Goal: Navigation & Orientation: Locate item on page

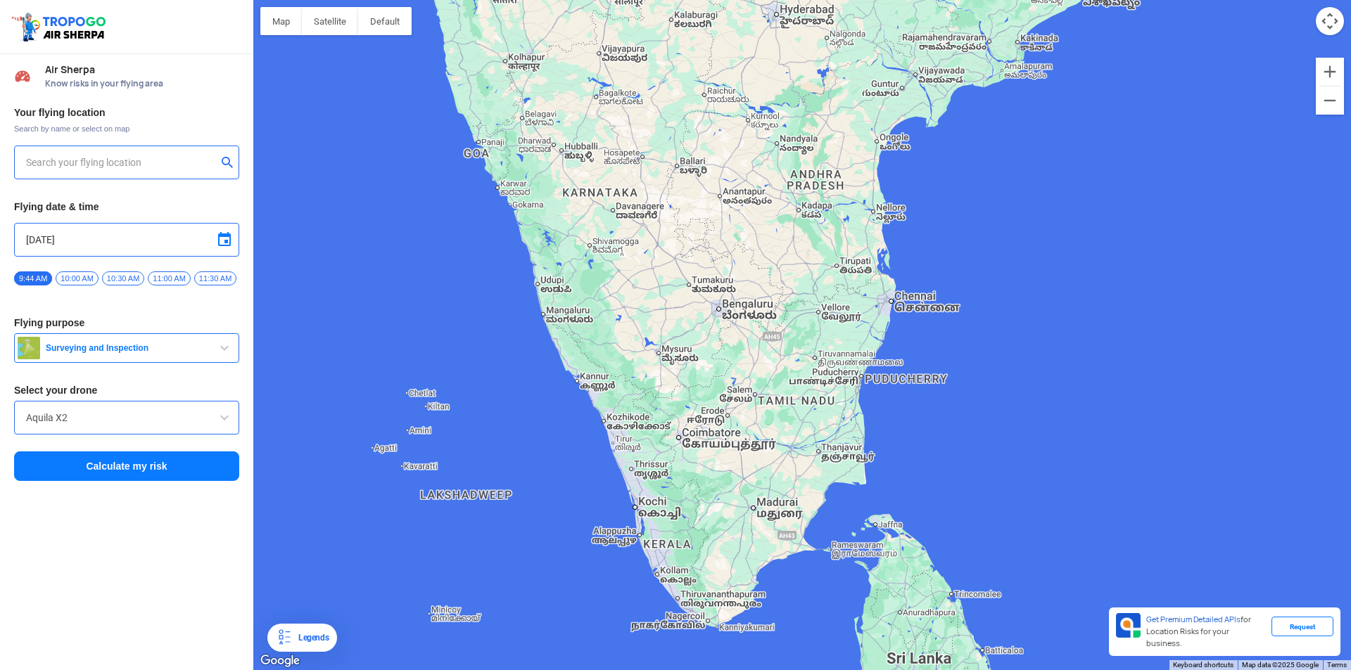
drag, startPoint x: 629, startPoint y: 535, endPoint x: 713, endPoint y: 312, distance: 239.1
click at [713, 312] on div at bounding box center [802, 335] width 1098 height 670
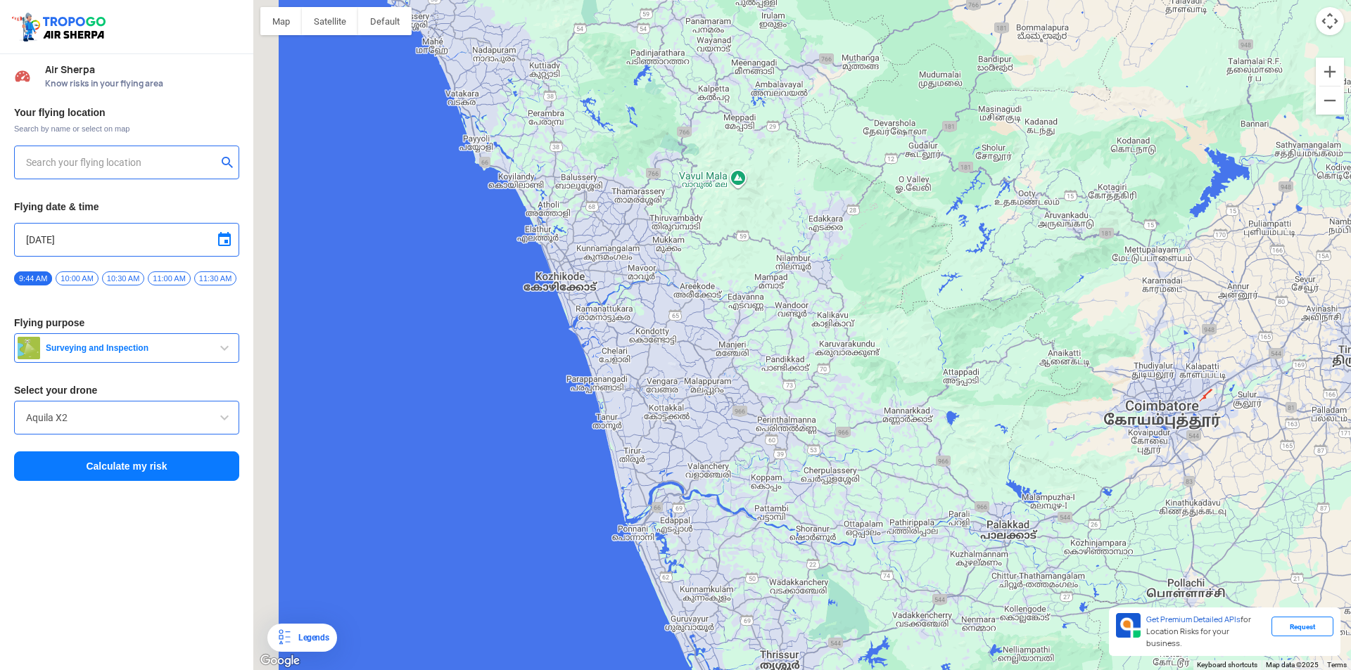
drag, startPoint x: 545, startPoint y: 365, endPoint x: 680, endPoint y: 338, distance: 138.4
click at [696, 348] on div at bounding box center [802, 335] width 1098 height 670
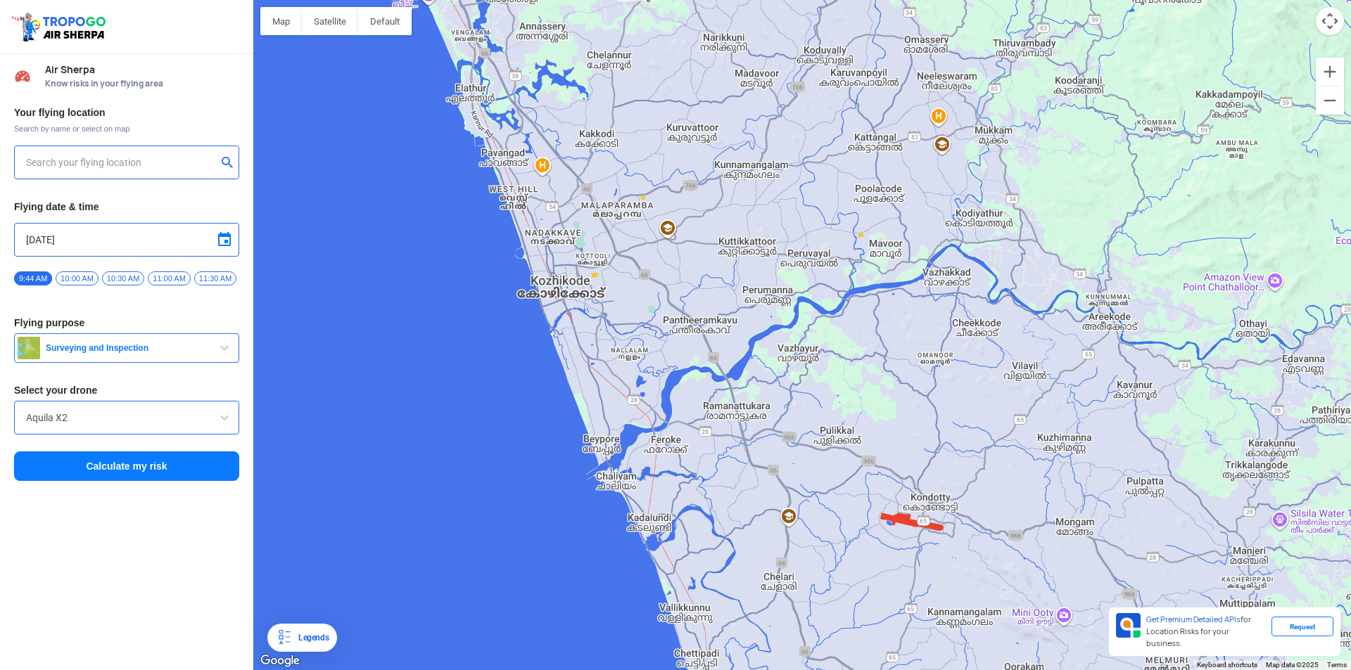
drag, startPoint x: 617, startPoint y: 293, endPoint x: 796, endPoint y: 334, distance: 183.5
click at [796, 334] on div at bounding box center [802, 335] width 1098 height 670
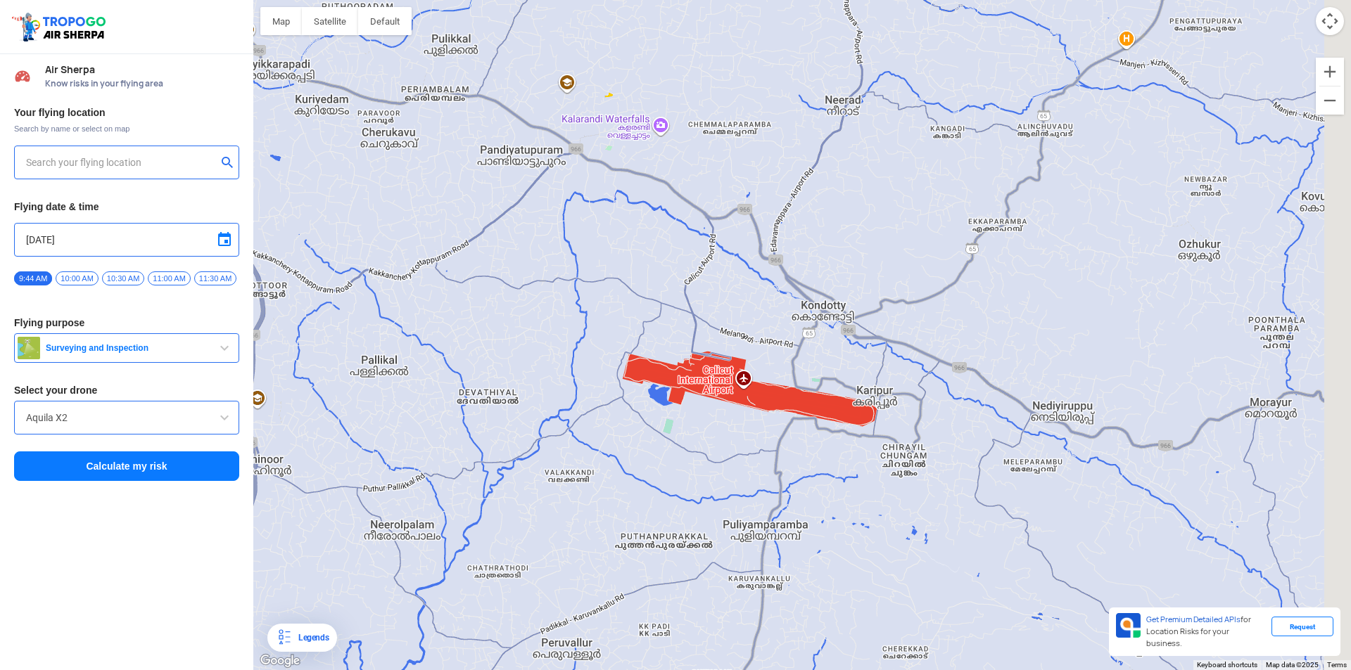
drag, startPoint x: 914, startPoint y: 527, endPoint x: 810, endPoint y: 469, distance: 118.4
click at [810, 469] on div at bounding box center [802, 335] width 1098 height 670
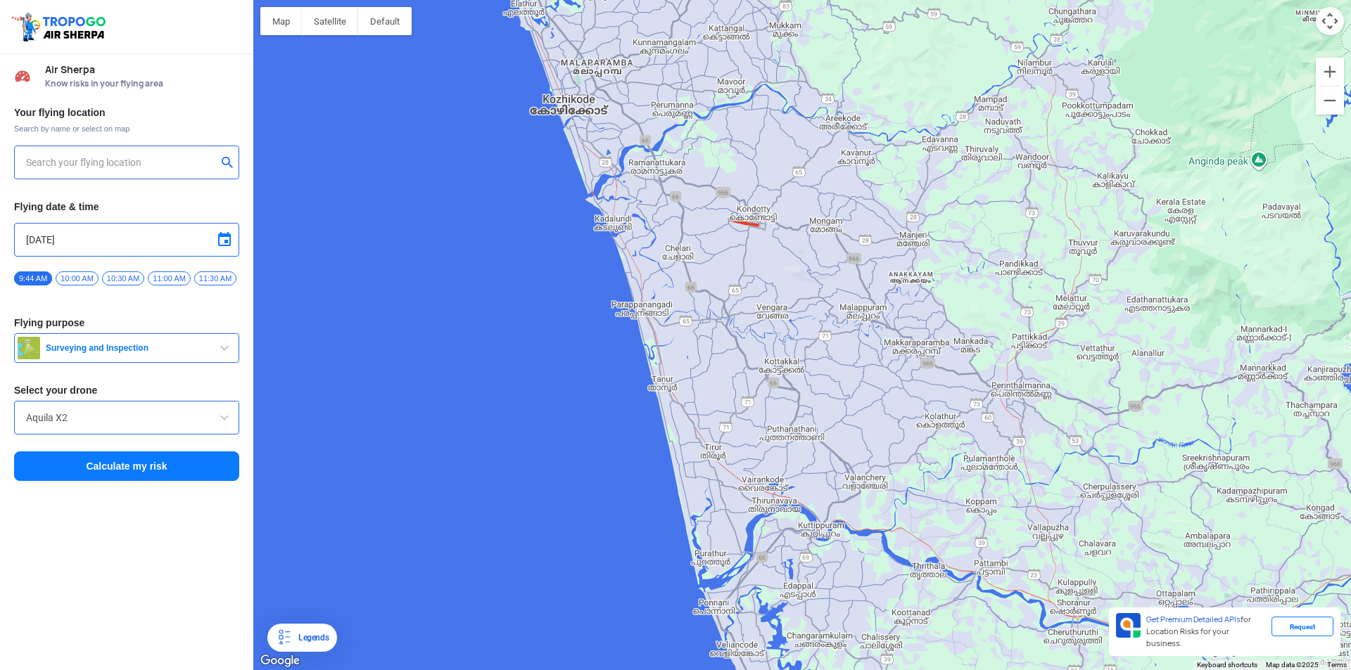
drag, startPoint x: 739, startPoint y: 376, endPoint x: 709, endPoint y: 238, distance: 141.0
click at [697, 184] on div at bounding box center [802, 335] width 1098 height 670
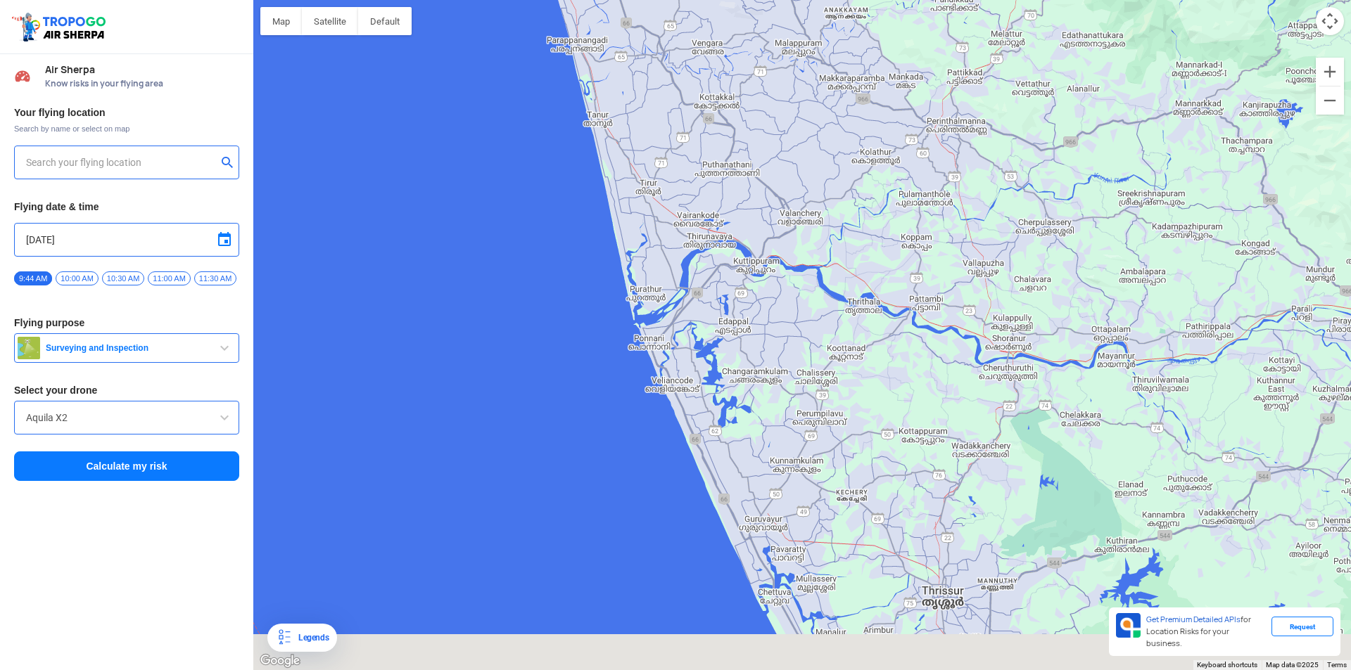
drag, startPoint x: 785, startPoint y: 414, endPoint x: 733, endPoint y: 212, distance: 208.5
click at [733, 212] on div at bounding box center [802, 335] width 1098 height 670
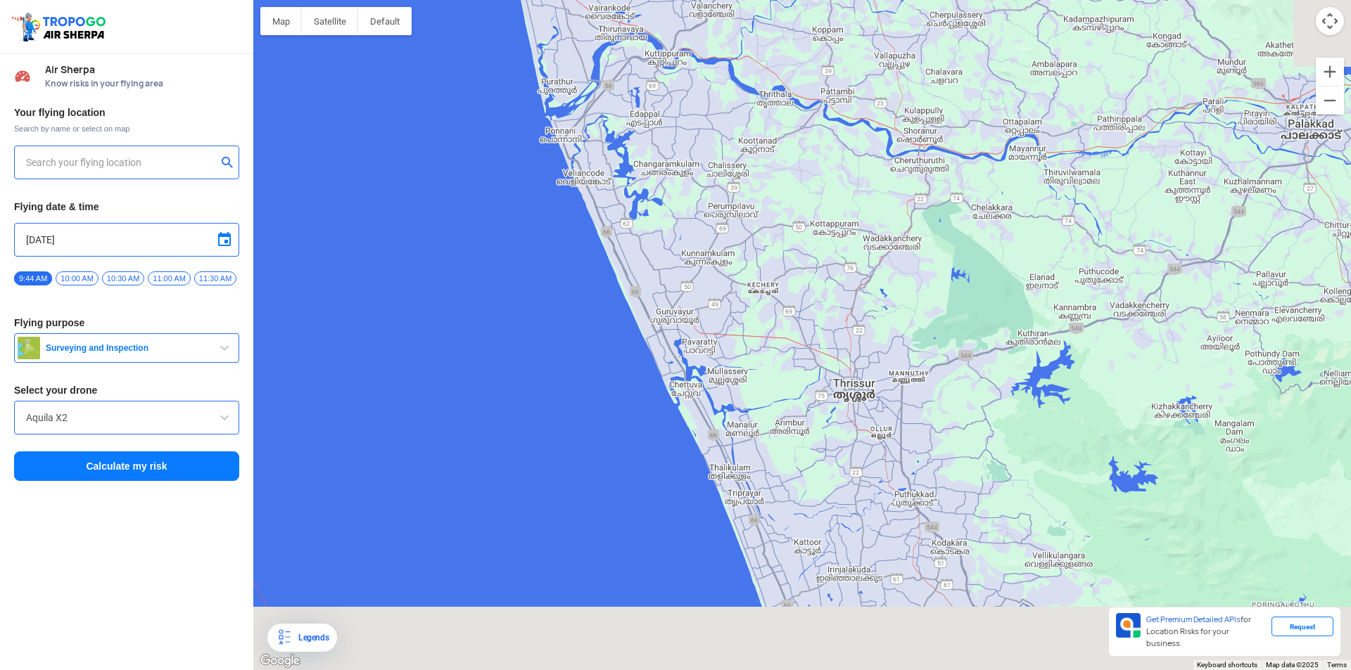
drag, startPoint x: 800, startPoint y: 469, endPoint x: 711, endPoint y: 266, distance: 222.1
click at [711, 266] on div at bounding box center [802, 335] width 1098 height 670
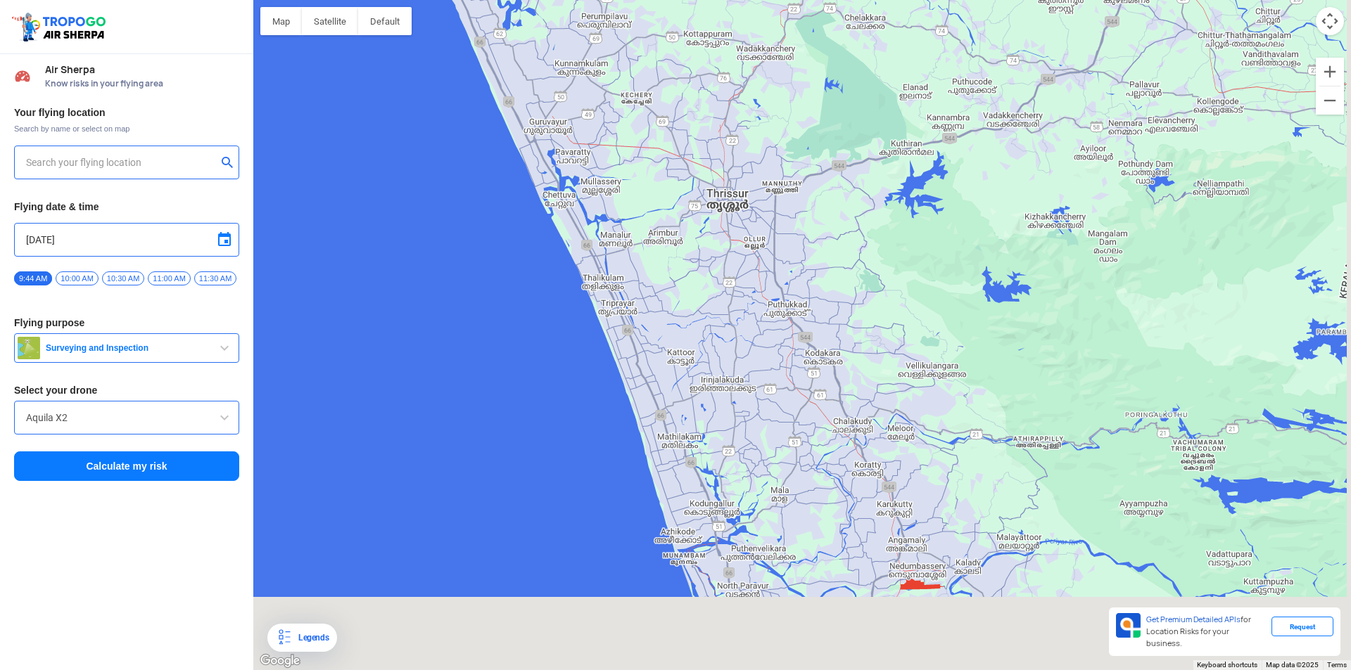
drag, startPoint x: 796, startPoint y: 449, endPoint x: 685, endPoint y: 276, distance: 205.1
click at [685, 276] on div at bounding box center [802, 335] width 1098 height 670
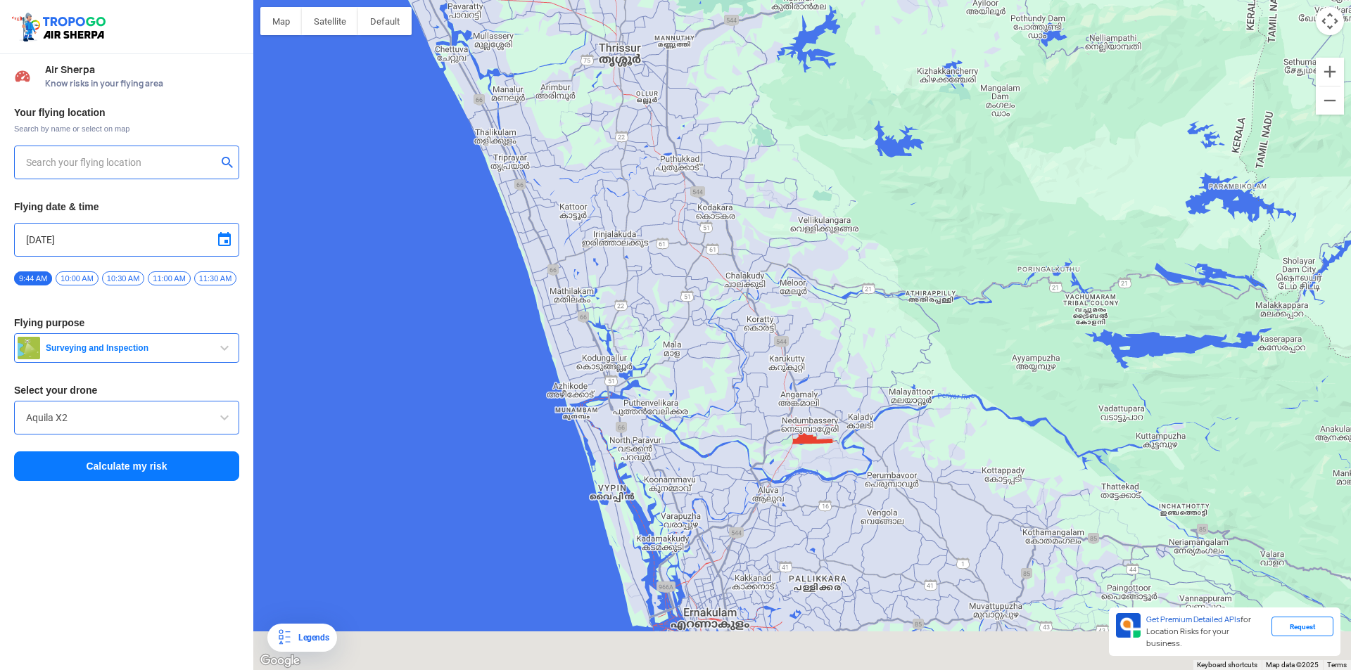
drag, startPoint x: 866, startPoint y: 457, endPoint x: 760, endPoint y: 328, distance: 166.9
click at [760, 329] on div at bounding box center [802, 335] width 1098 height 670
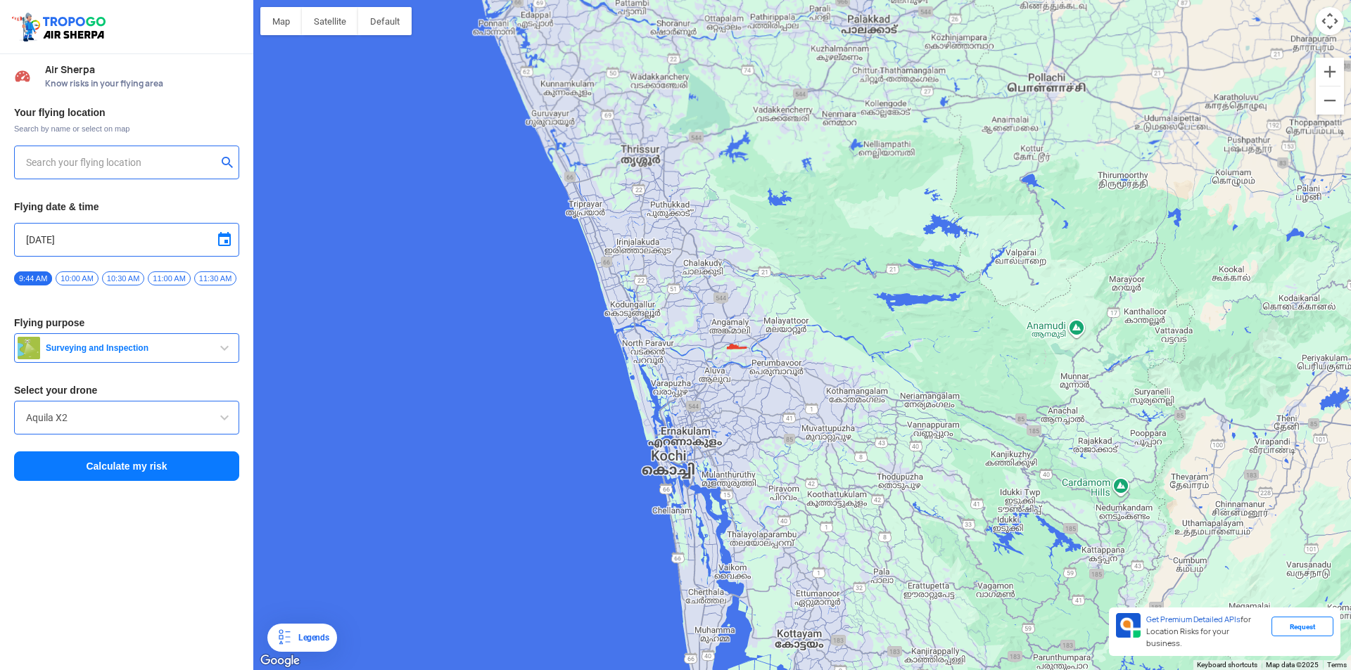
drag, startPoint x: 742, startPoint y: 417, endPoint x: 728, endPoint y: 279, distance: 139.2
click at [727, 284] on div at bounding box center [802, 335] width 1098 height 670
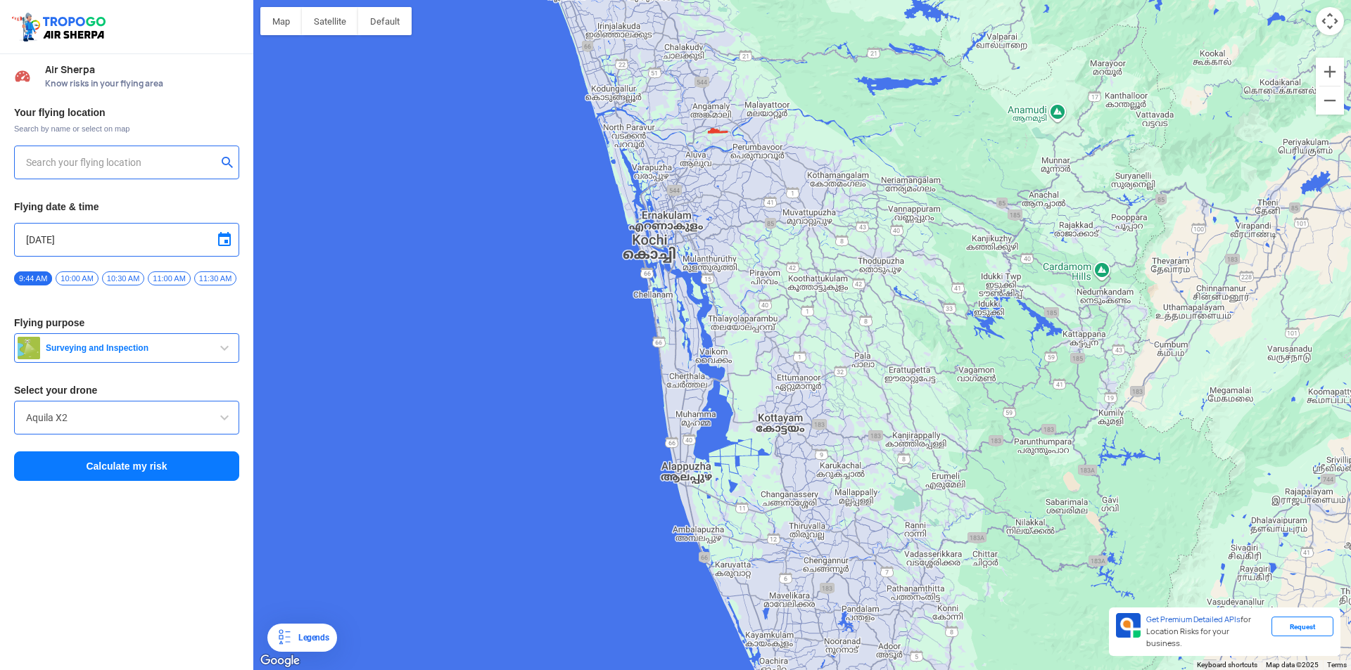
drag, startPoint x: 740, startPoint y: 459, endPoint x: 743, endPoint y: 293, distance: 166.1
click at [742, 296] on div at bounding box center [802, 335] width 1098 height 670
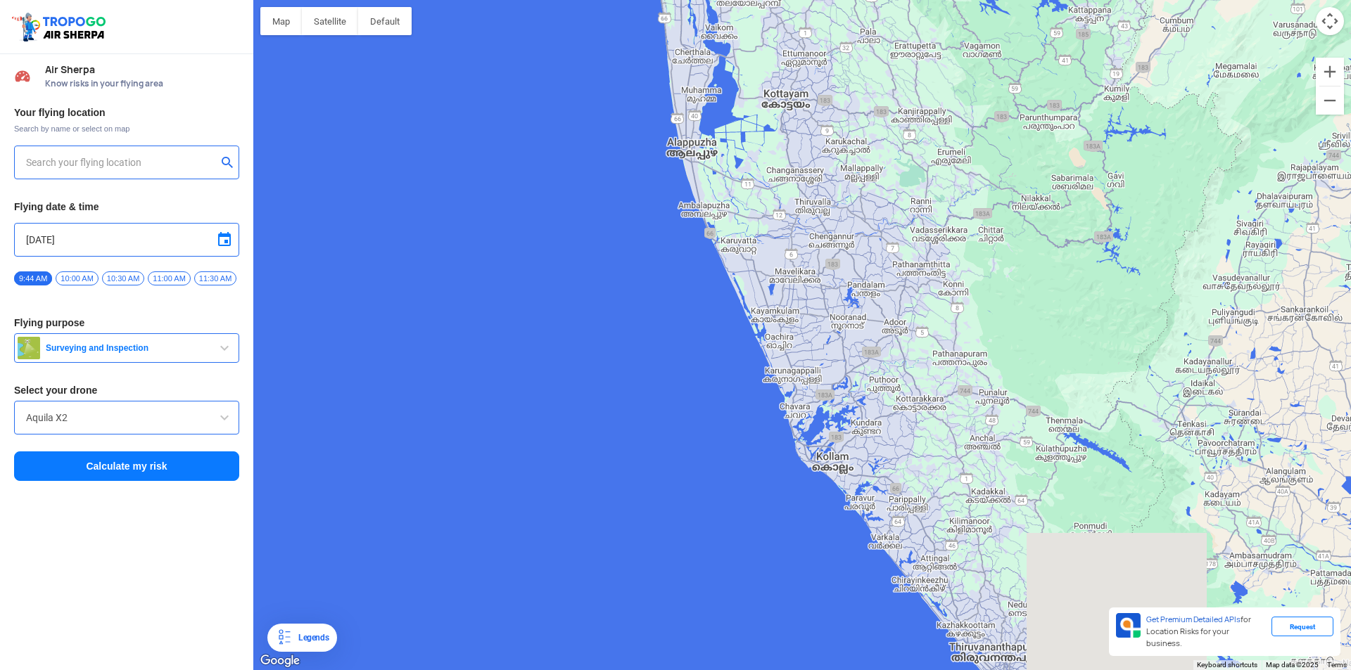
drag, startPoint x: 837, startPoint y: 495, endPoint x: 768, endPoint y: 343, distance: 166.6
click at [768, 344] on div at bounding box center [802, 335] width 1098 height 670
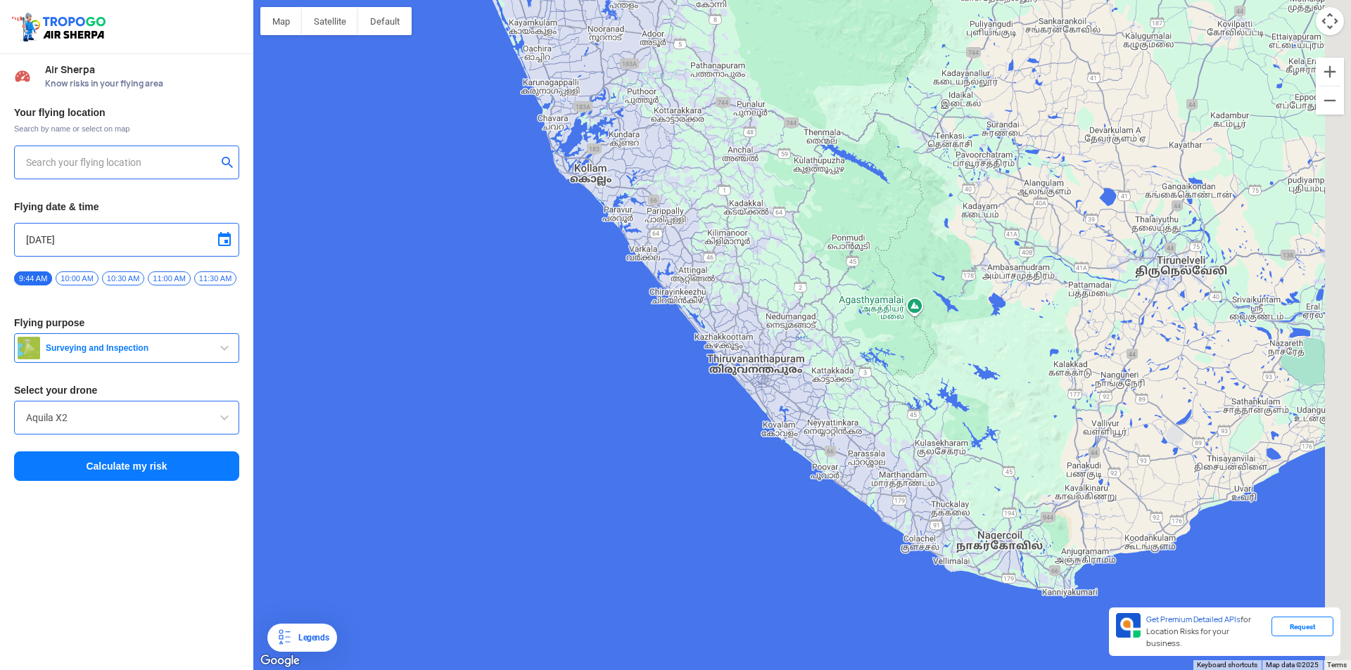
drag, startPoint x: 932, startPoint y: 463, endPoint x: 770, endPoint y: 440, distance: 163.5
click at [770, 440] on div at bounding box center [802, 335] width 1098 height 670
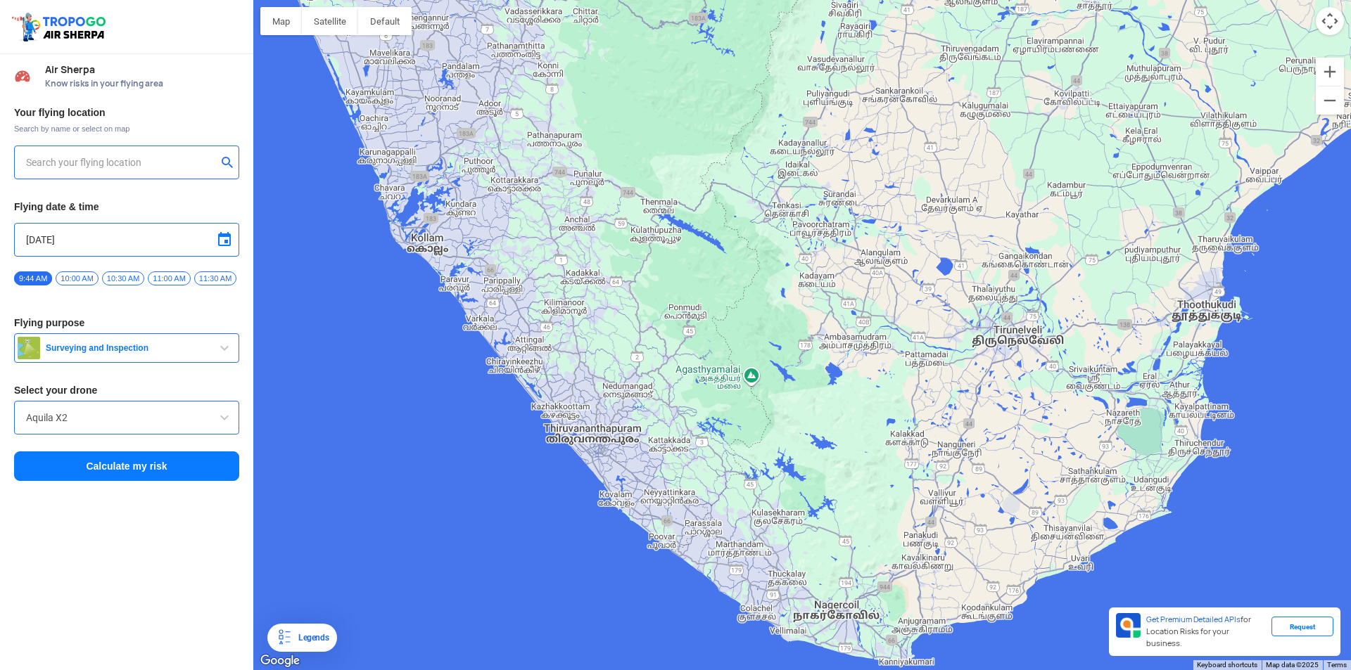
drag, startPoint x: 891, startPoint y: 484, endPoint x: 766, endPoint y: 546, distance: 139.1
click at [766, 546] on div at bounding box center [802, 335] width 1098 height 670
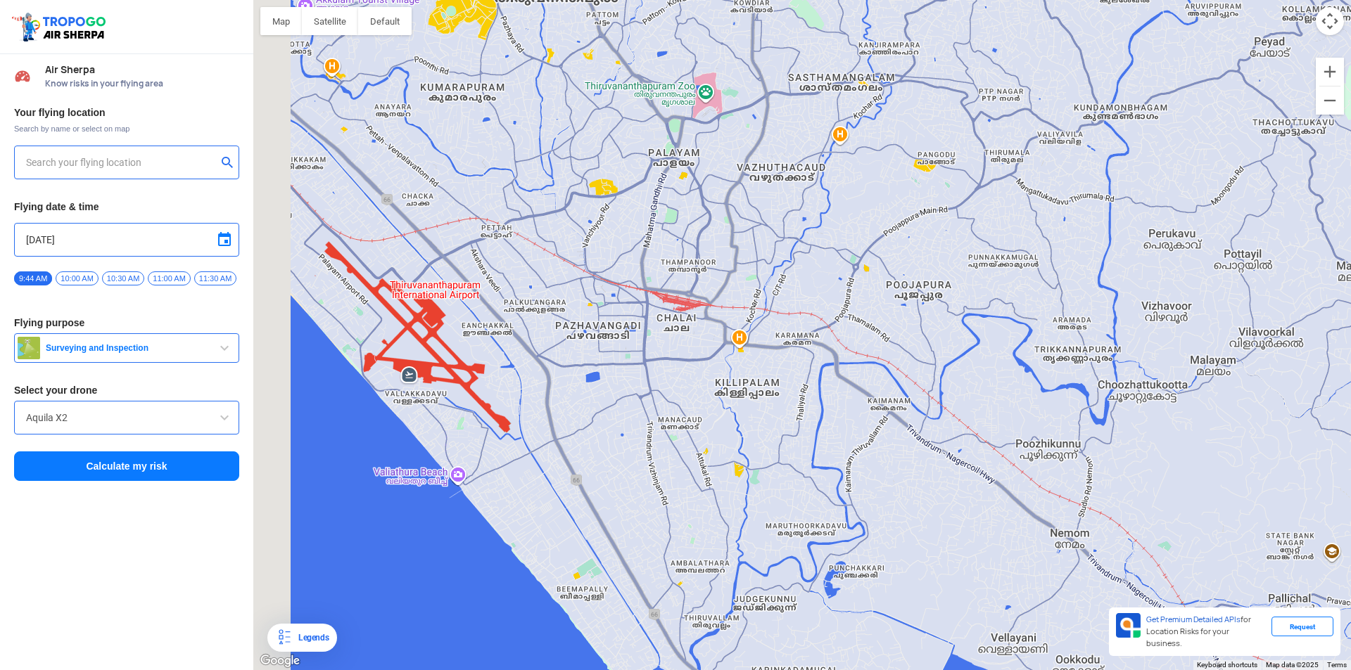
drag, startPoint x: 435, startPoint y: 379, endPoint x: 485, endPoint y: 400, distance: 54.0
click at [485, 400] on div at bounding box center [802, 335] width 1098 height 670
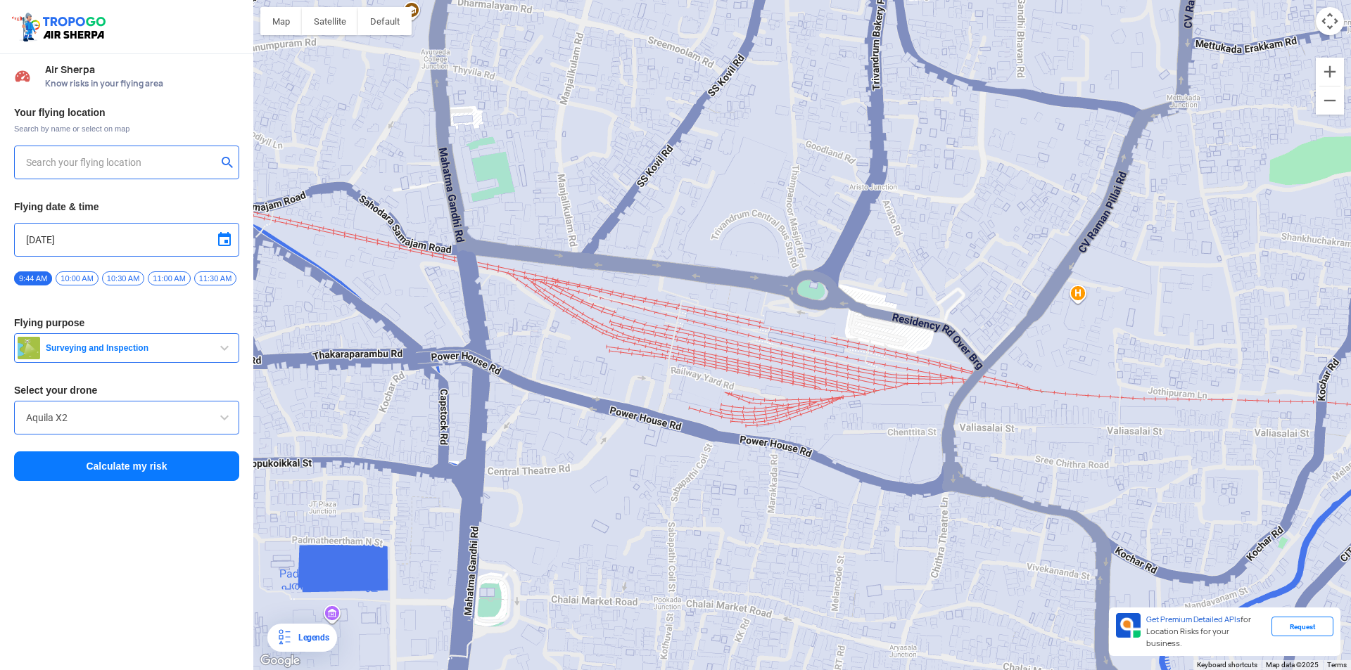
drag, startPoint x: 642, startPoint y: 307, endPoint x: 811, endPoint y: 359, distance: 177.4
click at [811, 359] on div at bounding box center [802, 335] width 1098 height 670
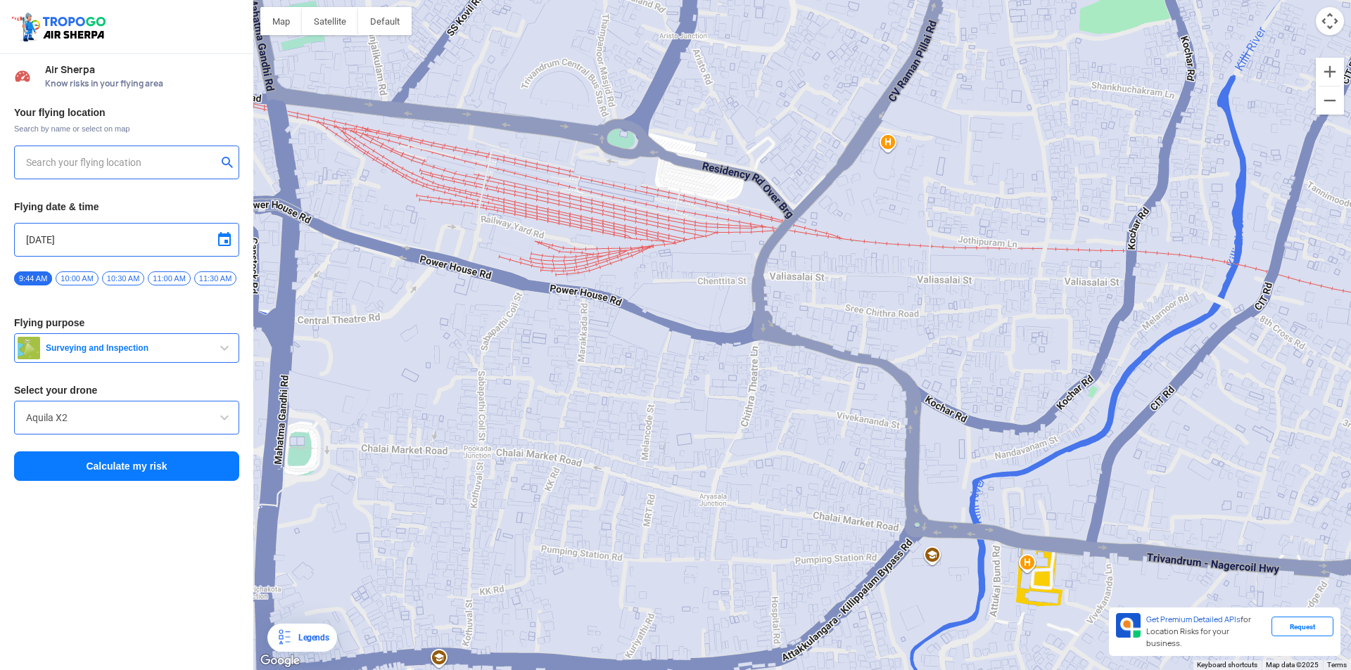
drag, startPoint x: 1063, startPoint y: 414, endPoint x: 709, endPoint y: 235, distance: 396.8
click at [709, 235] on div at bounding box center [802, 335] width 1098 height 670
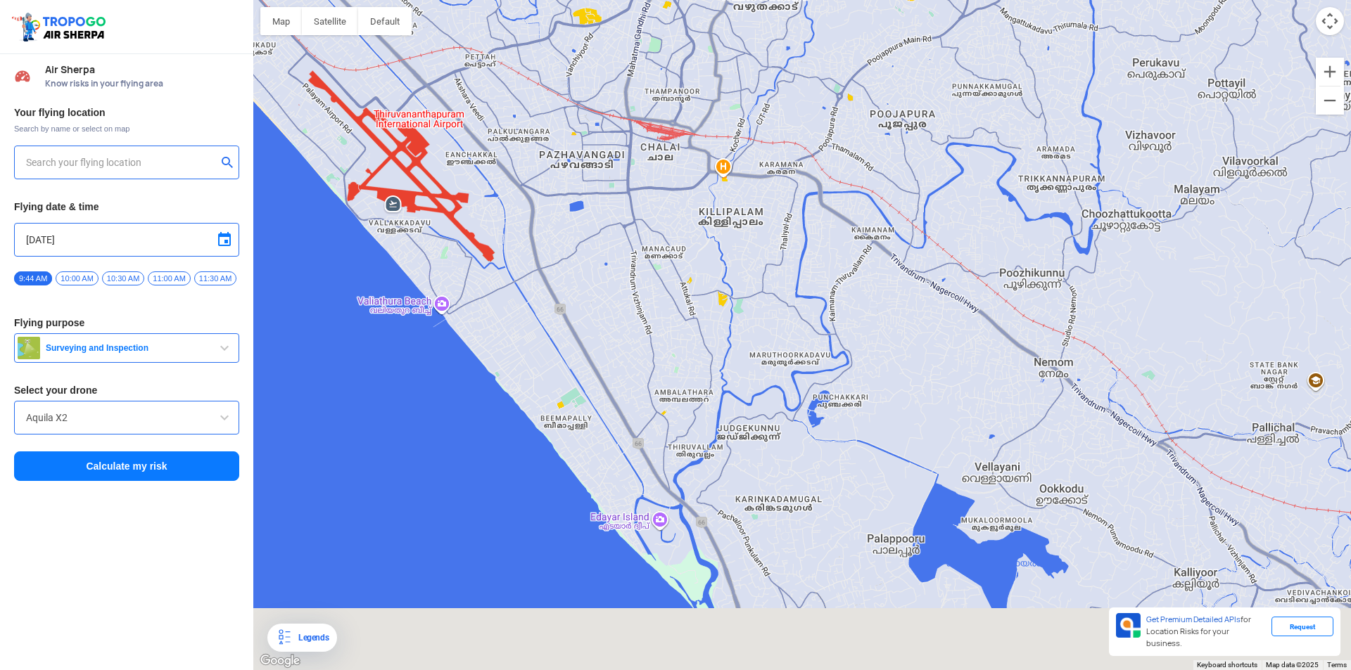
drag, startPoint x: 833, startPoint y: 404, endPoint x: 758, endPoint y: 255, distance: 166.4
click at [758, 255] on div at bounding box center [802, 335] width 1098 height 670
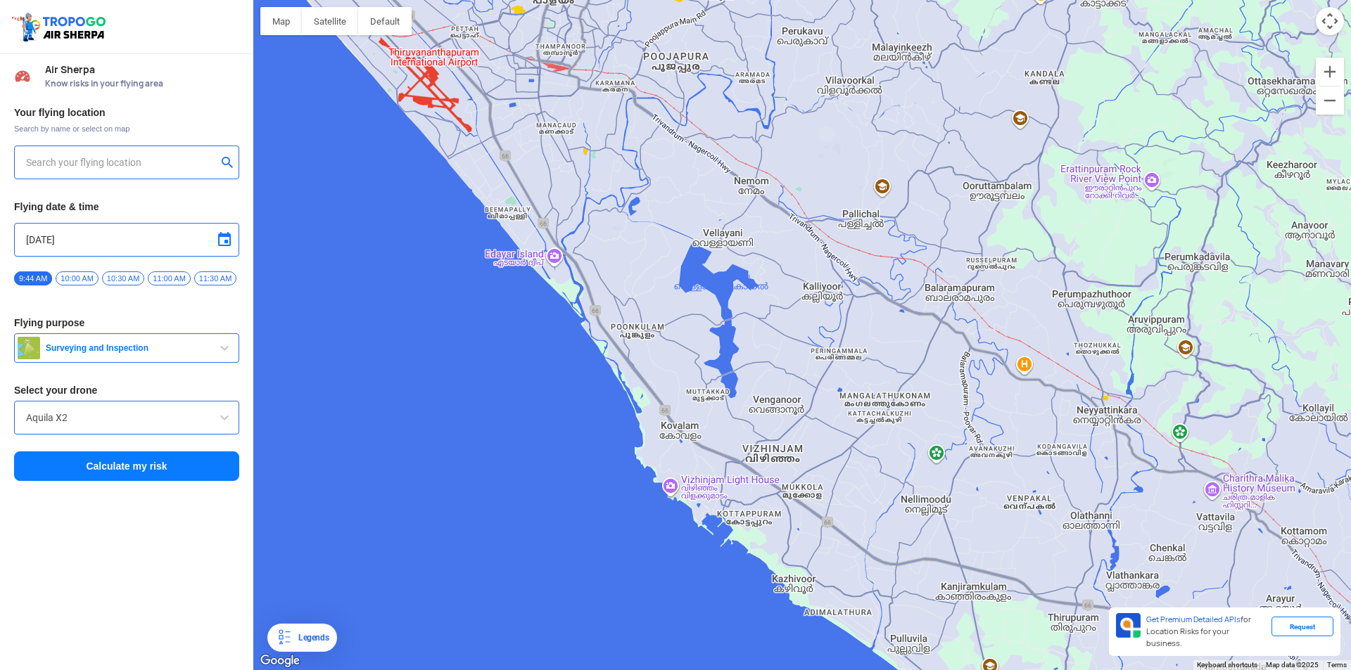
drag, startPoint x: 880, startPoint y: 400, endPoint x: 713, endPoint y: 249, distance: 224.7
click at [713, 251] on div at bounding box center [802, 335] width 1098 height 670
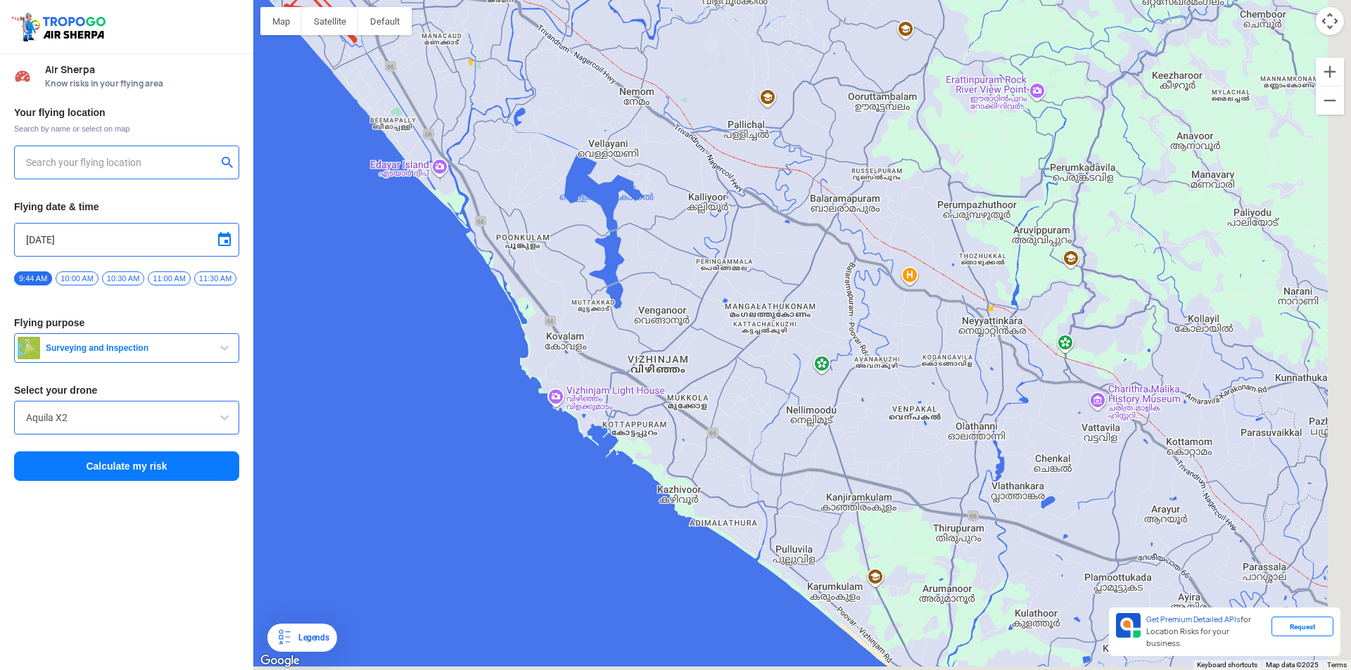
drag, startPoint x: 921, startPoint y: 396, endPoint x: 785, endPoint y: 295, distance: 169.0
click at [761, 318] on div at bounding box center [802, 335] width 1098 height 670
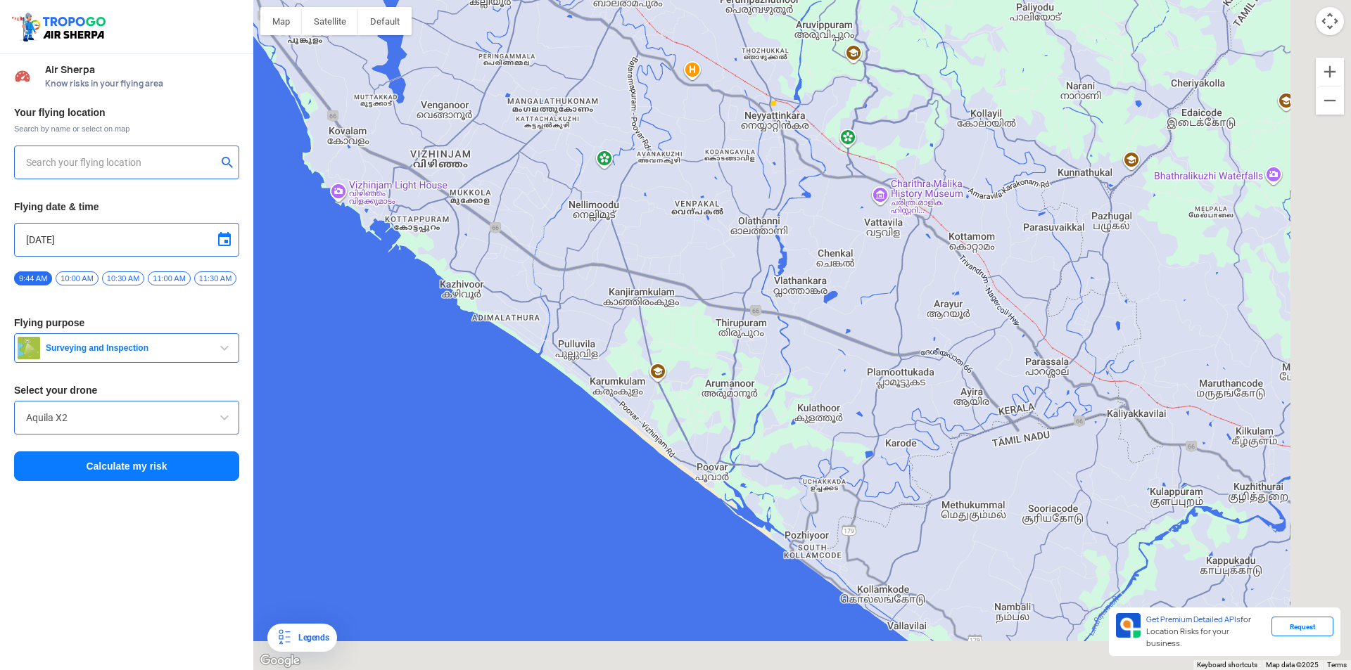
drag, startPoint x: 885, startPoint y: 428, endPoint x: 751, endPoint y: 255, distance: 219.1
click at [751, 255] on div at bounding box center [802, 335] width 1098 height 670
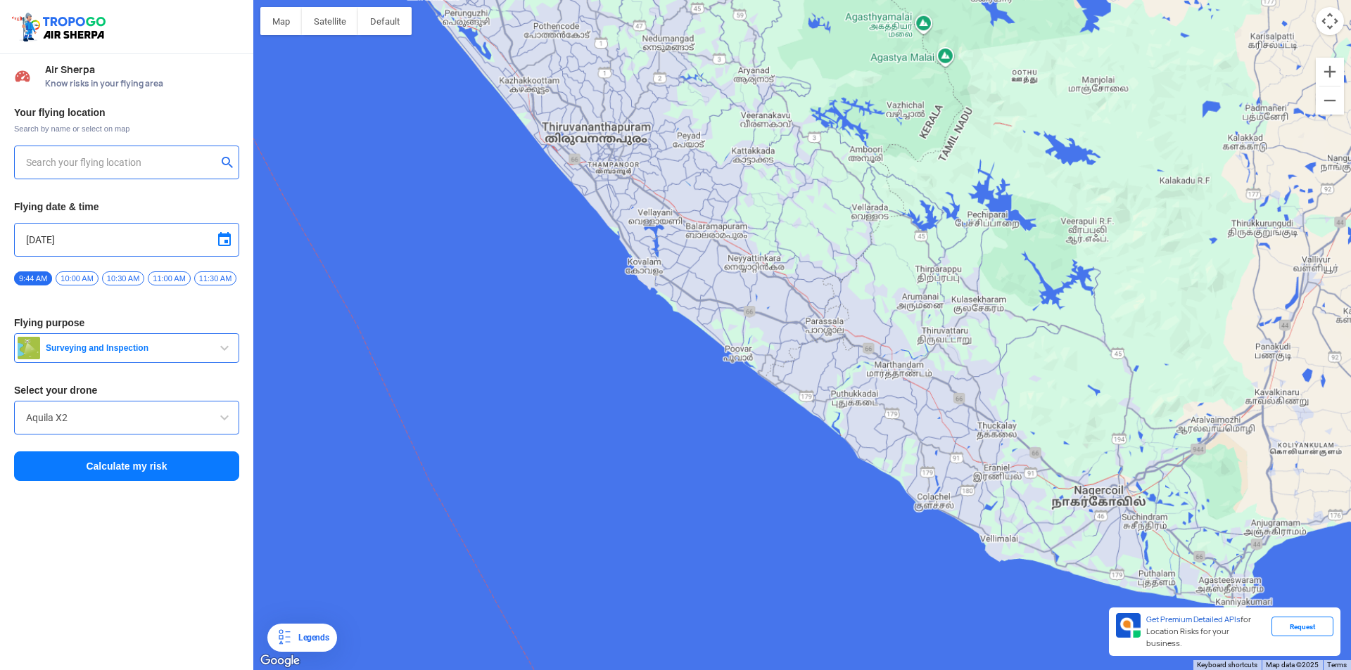
drag, startPoint x: 934, startPoint y: 423, endPoint x: 833, endPoint y: 402, distance: 102.8
click at [833, 402] on div at bounding box center [802, 335] width 1098 height 670
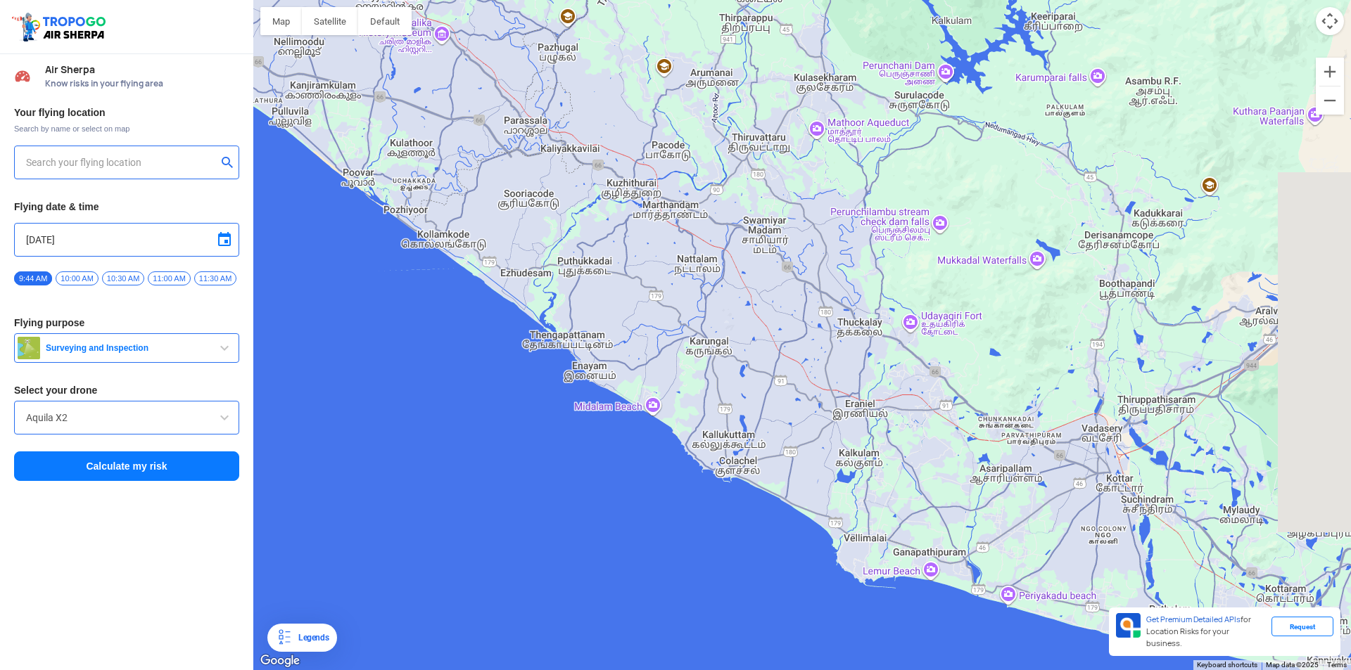
drag, startPoint x: 957, startPoint y: 447, endPoint x: 805, endPoint y: 355, distance: 178.1
click at [805, 355] on div at bounding box center [802, 335] width 1098 height 670
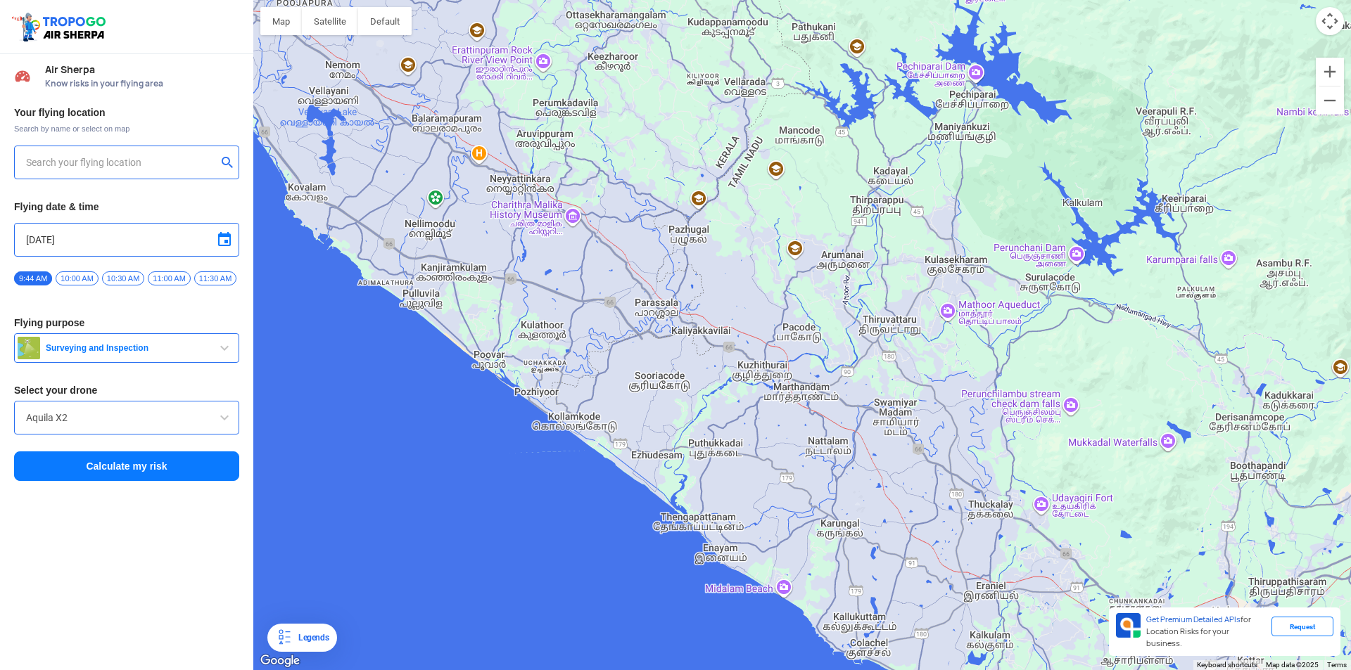
drag, startPoint x: 780, startPoint y: 324, endPoint x: 930, endPoint y: 511, distance: 239.7
click at [939, 526] on div at bounding box center [802, 335] width 1098 height 670
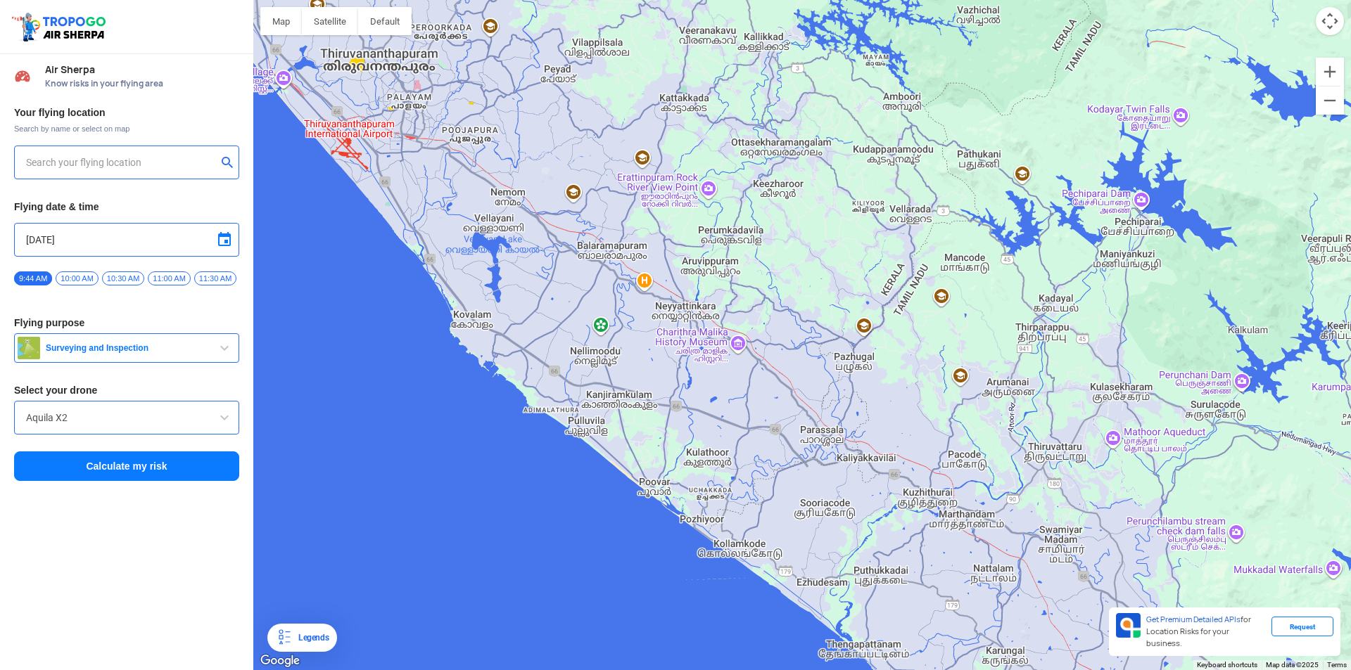
drag, startPoint x: 761, startPoint y: 378, endPoint x: 806, endPoint y: 421, distance: 62.2
click at [806, 421] on div at bounding box center [802, 335] width 1098 height 670
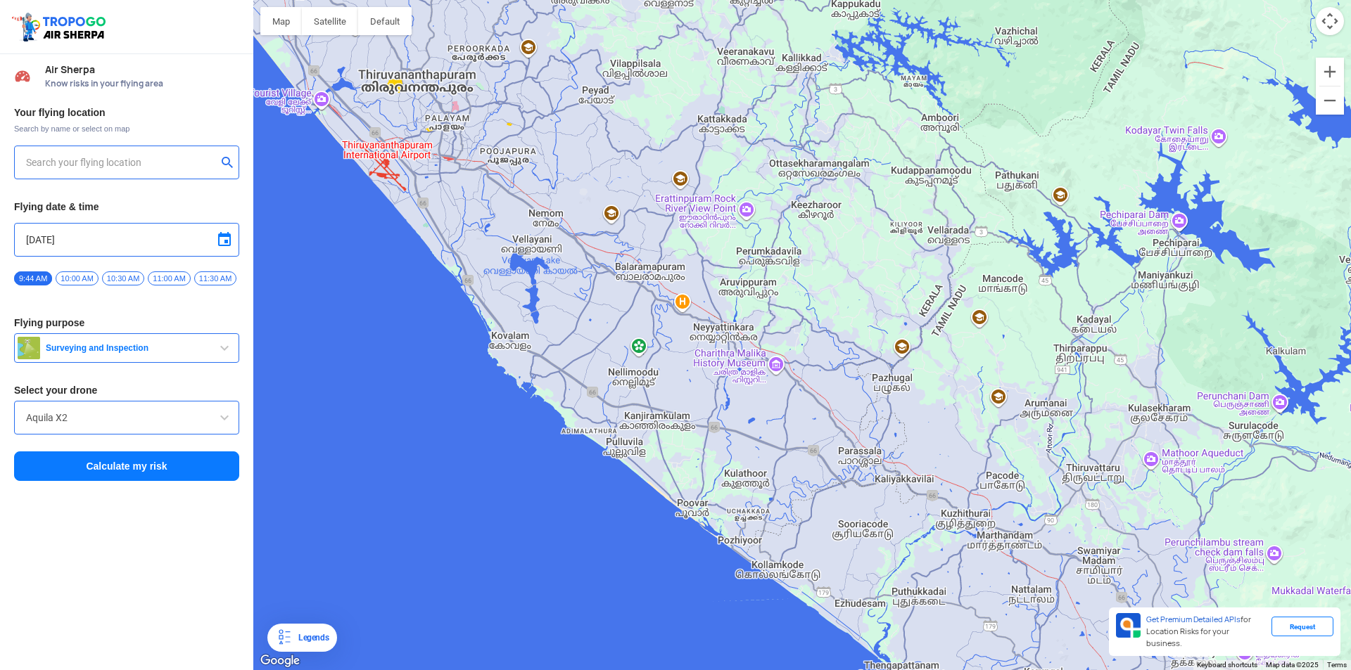
drag, startPoint x: 718, startPoint y: 345, endPoint x: 760, endPoint y: 368, distance: 47.6
click at [760, 368] on div at bounding box center [802, 335] width 1098 height 670
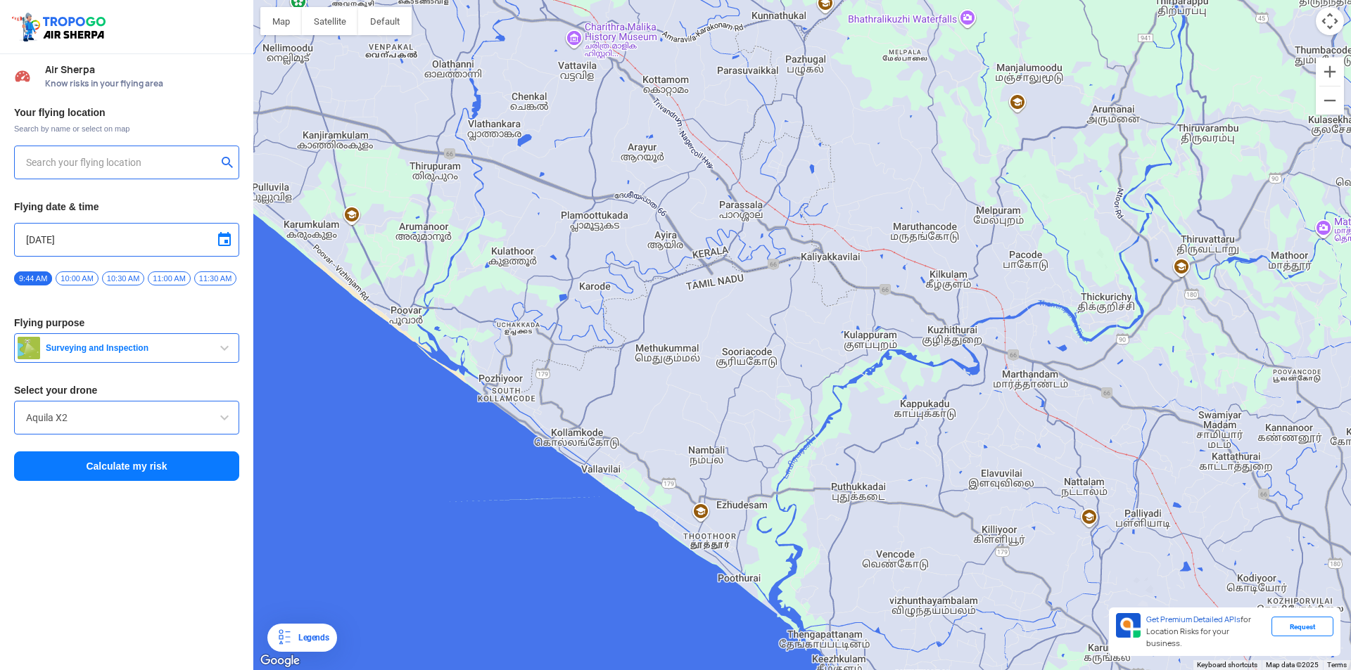
drag, startPoint x: 905, startPoint y: 485, endPoint x: 811, endPoint y: 229, distance: 272.7
click at [811, 229] on div at bounding box center [802, 335] width 1098 height 670
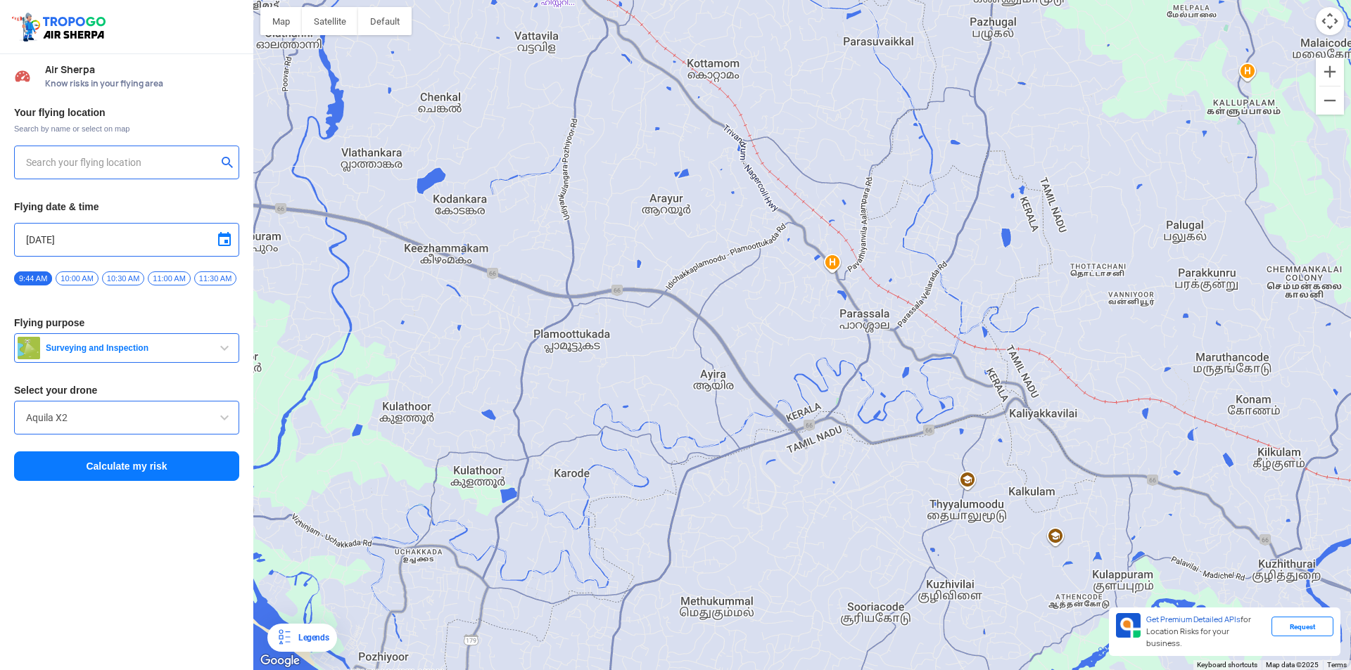
drag, startPoint x: 904, startPoint y: 158, endPoint x: 792, endPoint y: 449, distance: 312.0
click at [792, 449] on div at bounding box center [802, 335] width 1098 height 670
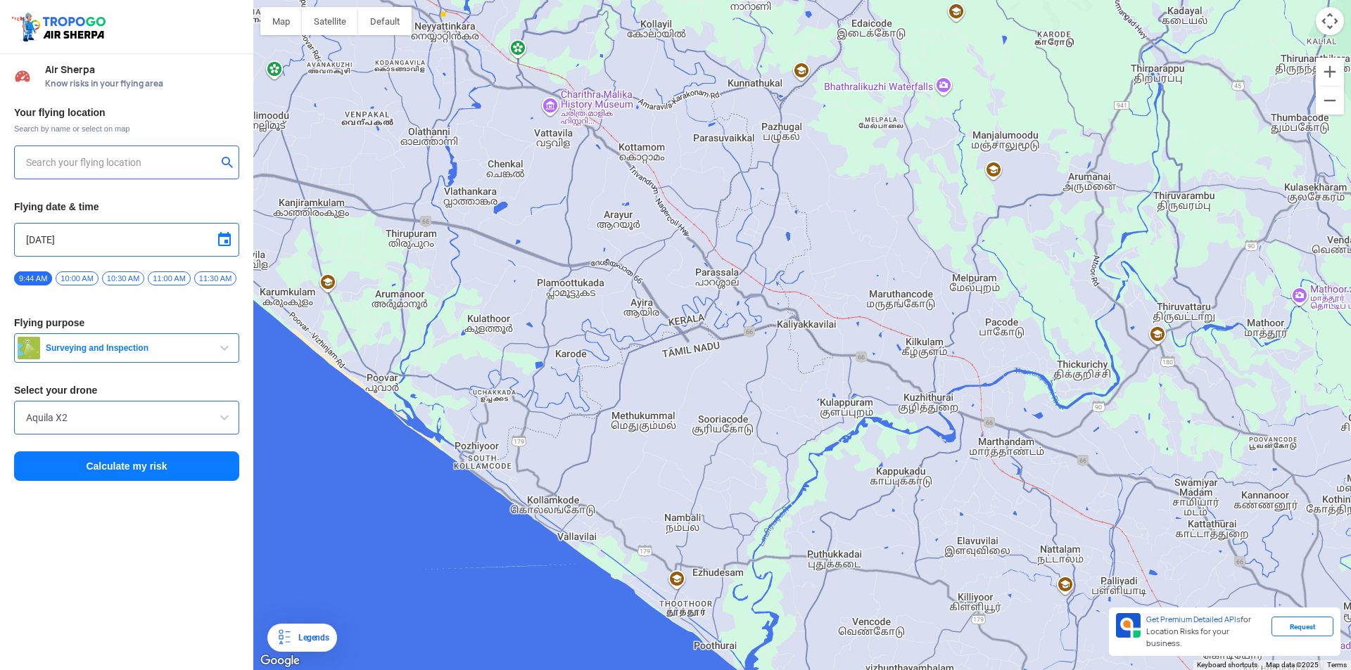
drag, startPoint x: 969, startPoint y: 493, endPoint x: 860, endPoint y: 381, distance: 156.7
click at [860, 381] on div at bounding box center [802, 335] width 1098 height 670
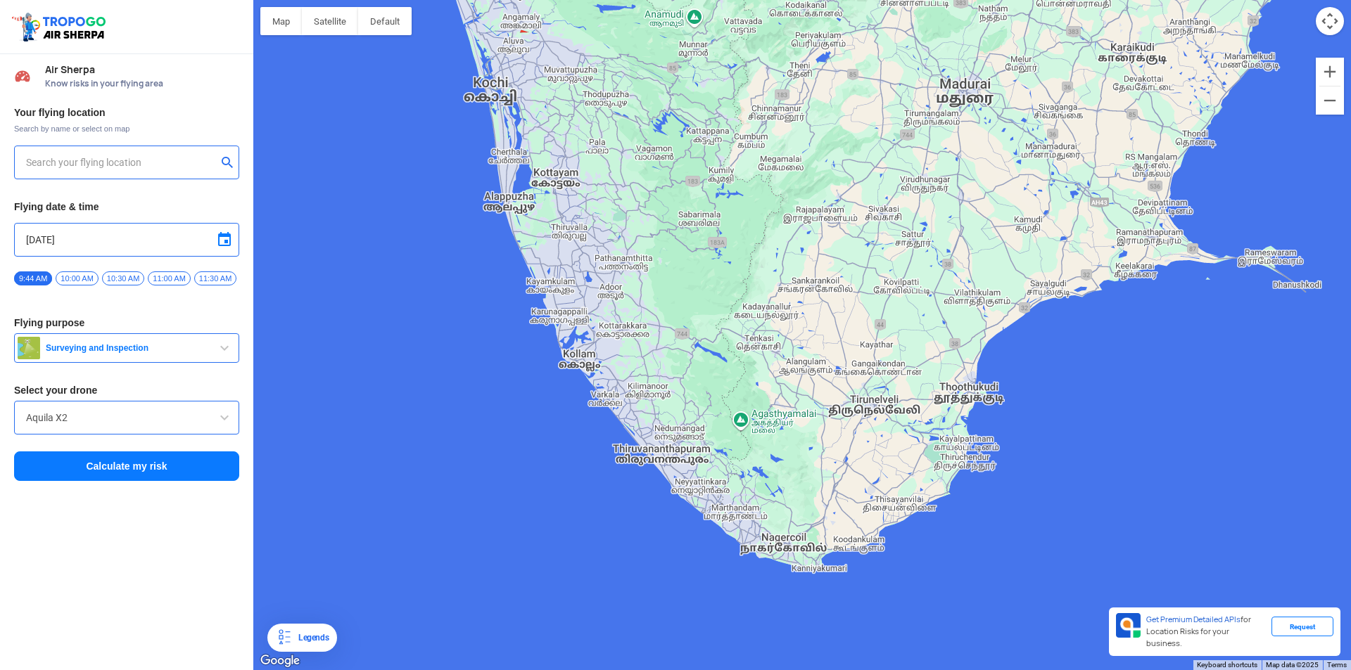
drag, startPoint x: 861, startPoint y: 367, endPoint x: 848, endPoint y: 445, distance: 78.4
click at [848, 445] on div at bounding box center [802, 335] width 1098 height 670
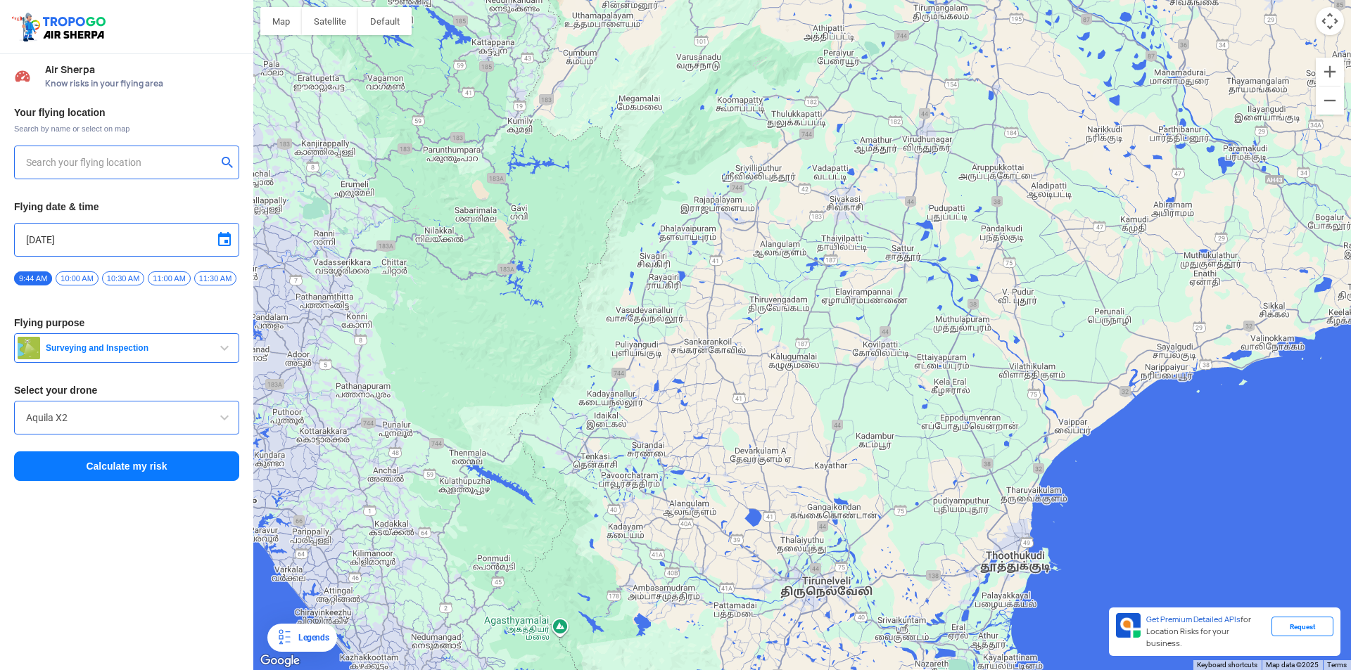
drag, startPoint x: 836, startPoint y: 293, endPoint x: 808, endPoint y: 482, distance: 191.2
click at [808, 482] on div at bounding box center [802, 335] width 1098 height 670
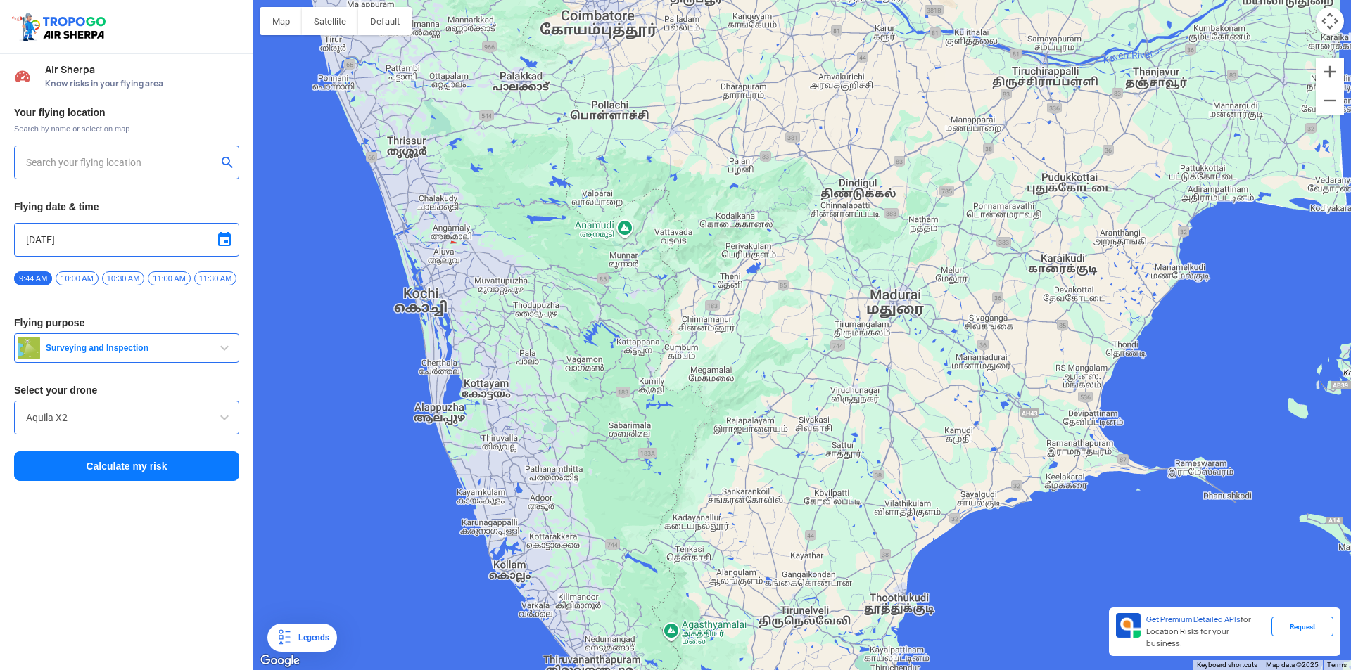
drag, startPoint x: 803, startPoint y: 326, endPoint x: 792, endPoint y: 414, distance: 89.3
click at [792, 414] on div at bounding box center [802, 335] width 1098 height 670
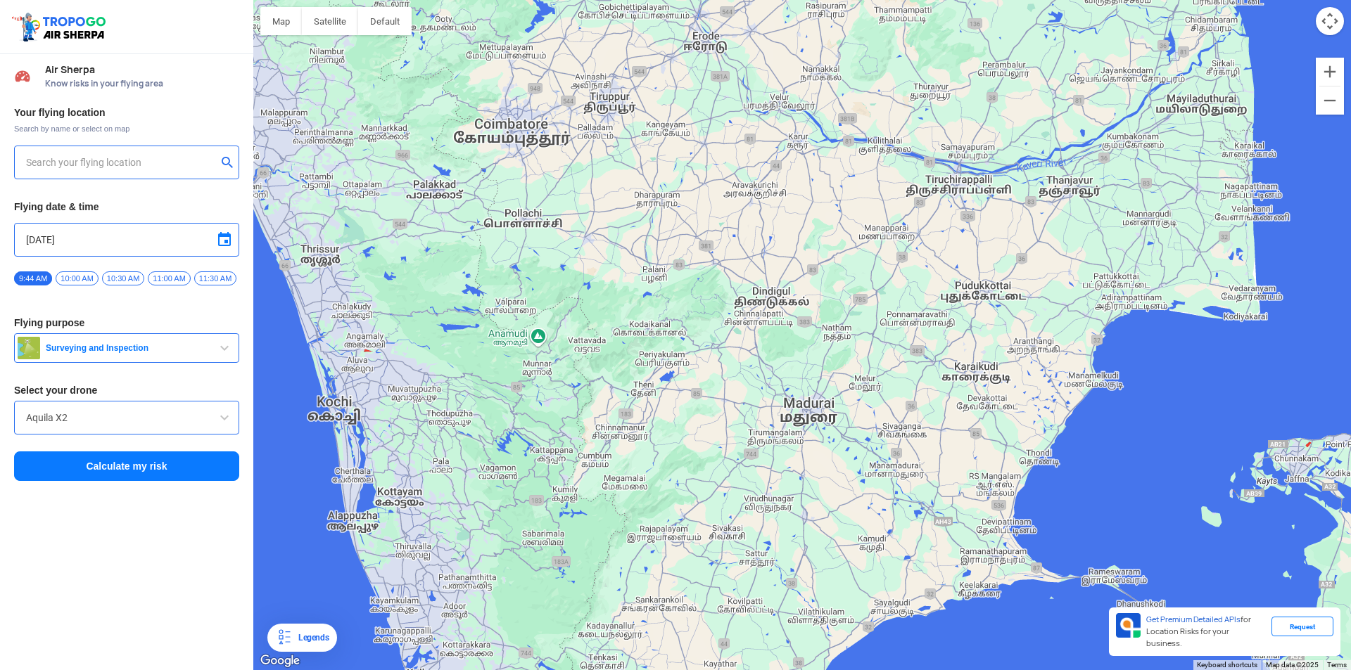
drag, startPoint x: 990, startPoint y: 345, endPoint x: 958, endPoint y: 402, distance: 64.9
click at [958, 402] on div at bounding box center [802, 335] width 1098 height 670
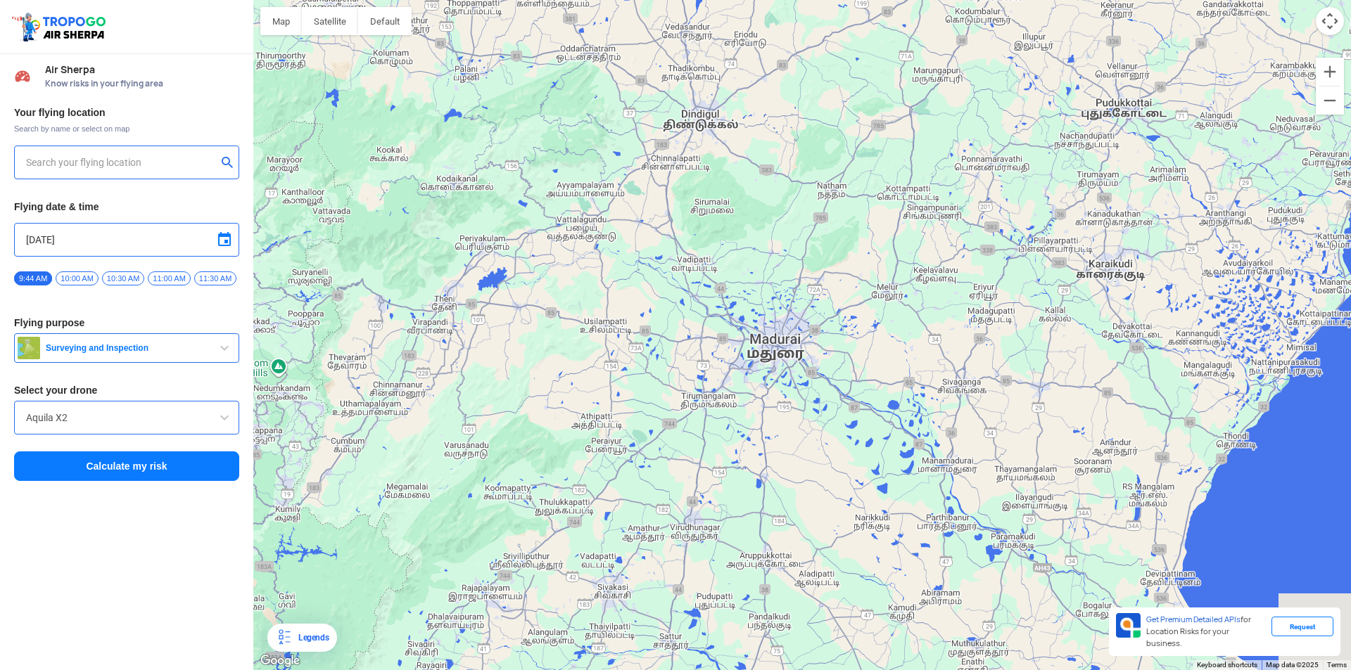
drag, startPoint x: 801, startPoint y: 430, endPoint x: 948, endPoint y: 246, distance: 235.8
click at [948, 246] on div at bounding box center [802, 335] width 1098 height 670
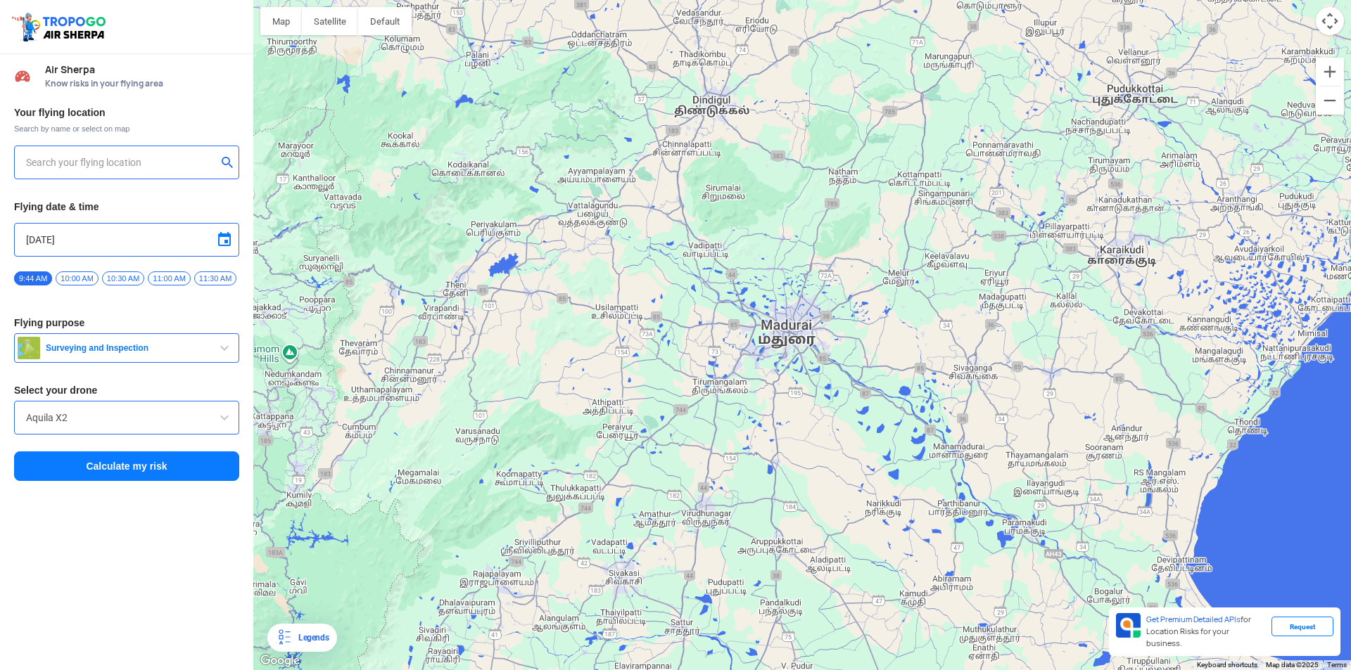
drag, startPoint x: 872, startPoint y: 353, endPoint x: 882, endPoint y: 338, distance: 17.4
click at [882, 338] on div at bounding box center [802, 335] width 1098 height 670
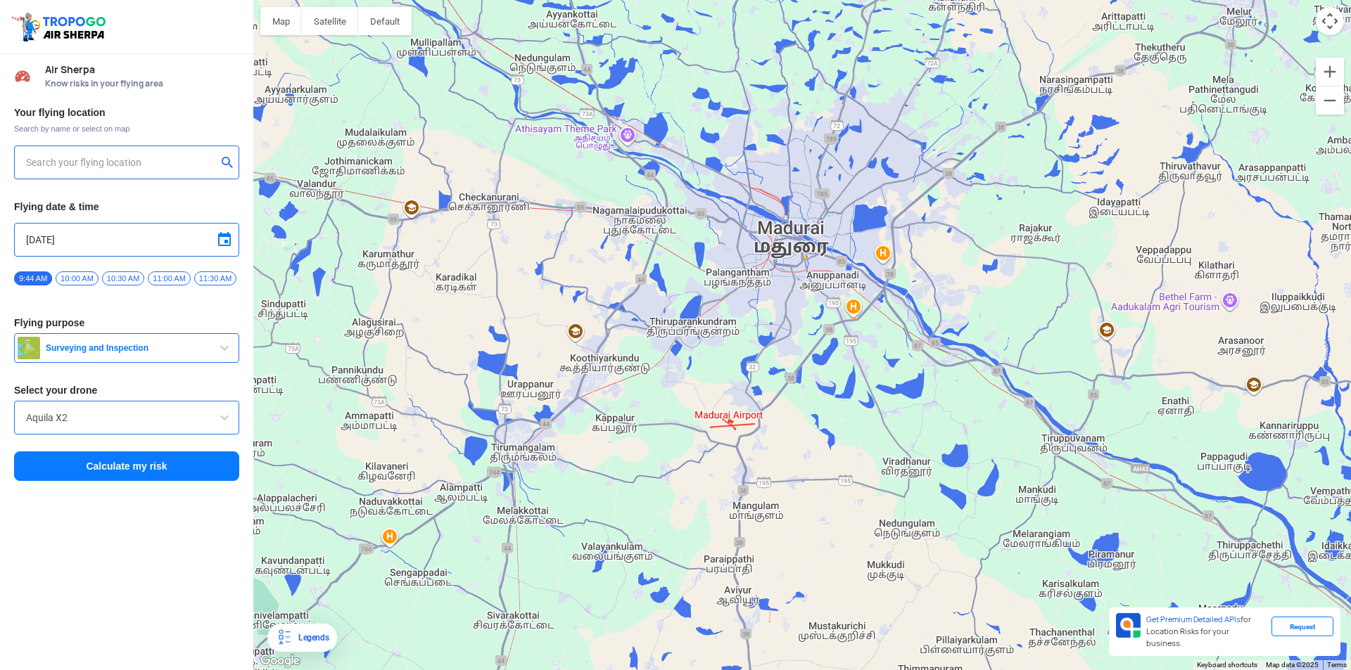
drag, startPoint x: 775, startPoint y: 409, endPoint x: 788, endPoint y: 293, distance: 116.9
click at [788, 293] on div at bounding box center [802, 335] width 1098 height 670
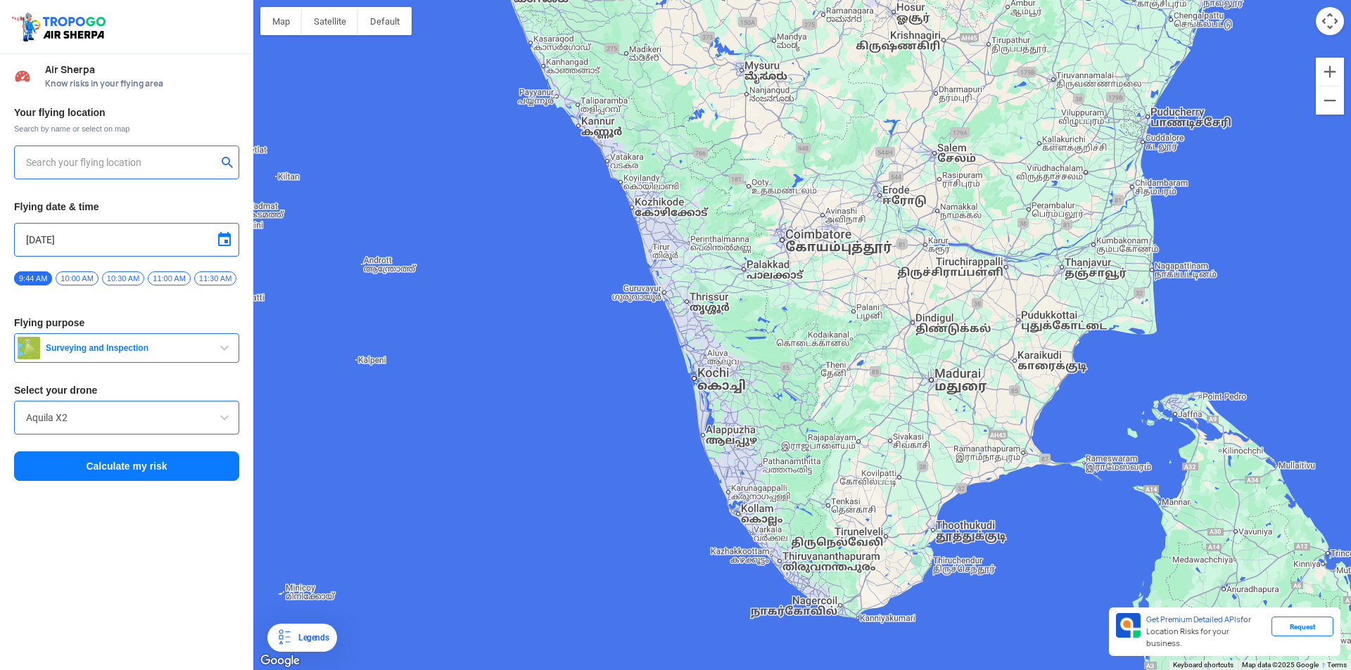
drag, startPoint x: 738, startPoint y: 366, endPoint x: 853, endPoint y: 354, distance: 116.0
click at [853, 354] on div at bounding box center [802, 335] width 1098 height 670
